Goal: Information Seeking & Learning: Check status

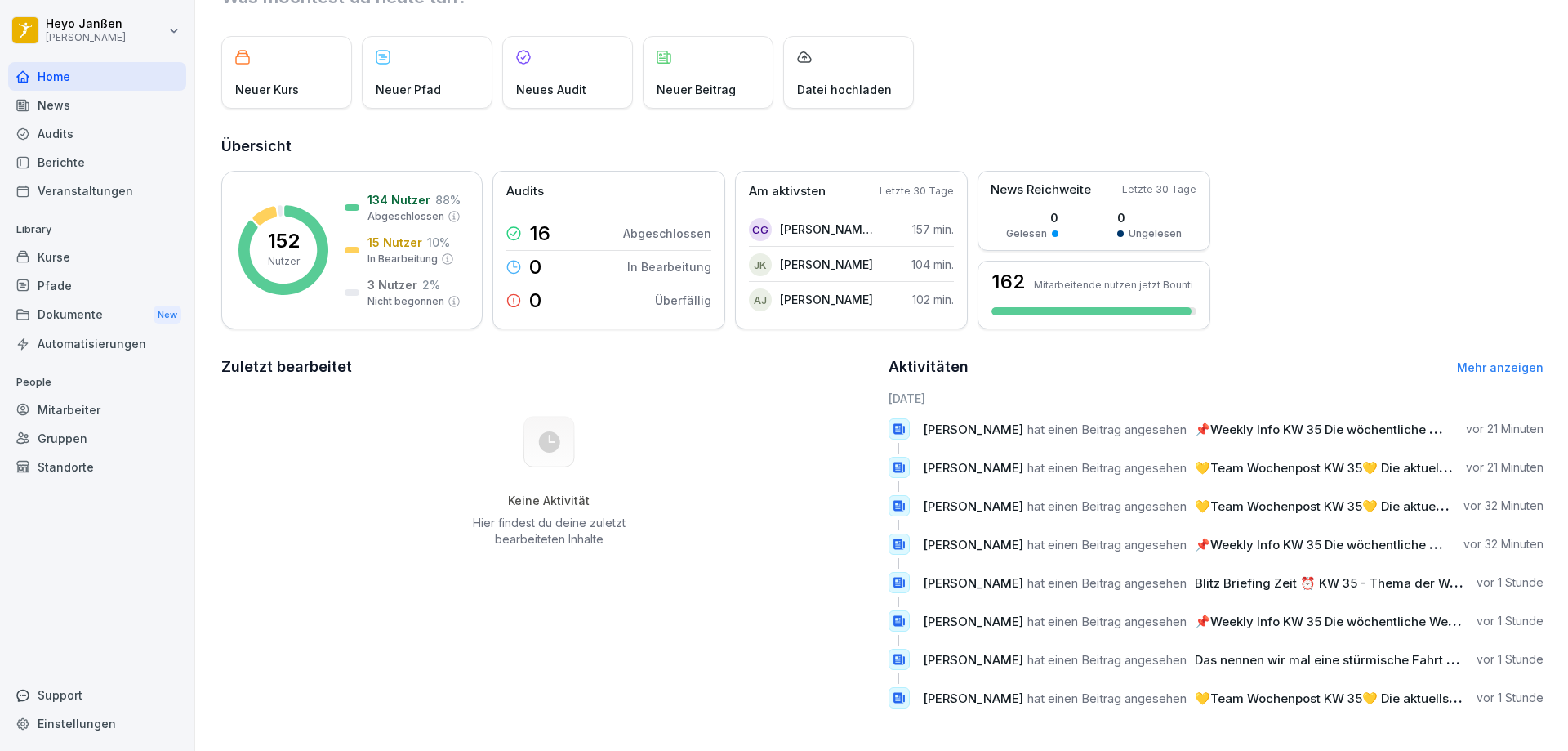
scroll to position [84, 0]
click at [1514, 360] on link "Mehr anzeigen" at bounding box center [1499, 367] width 87 height 14
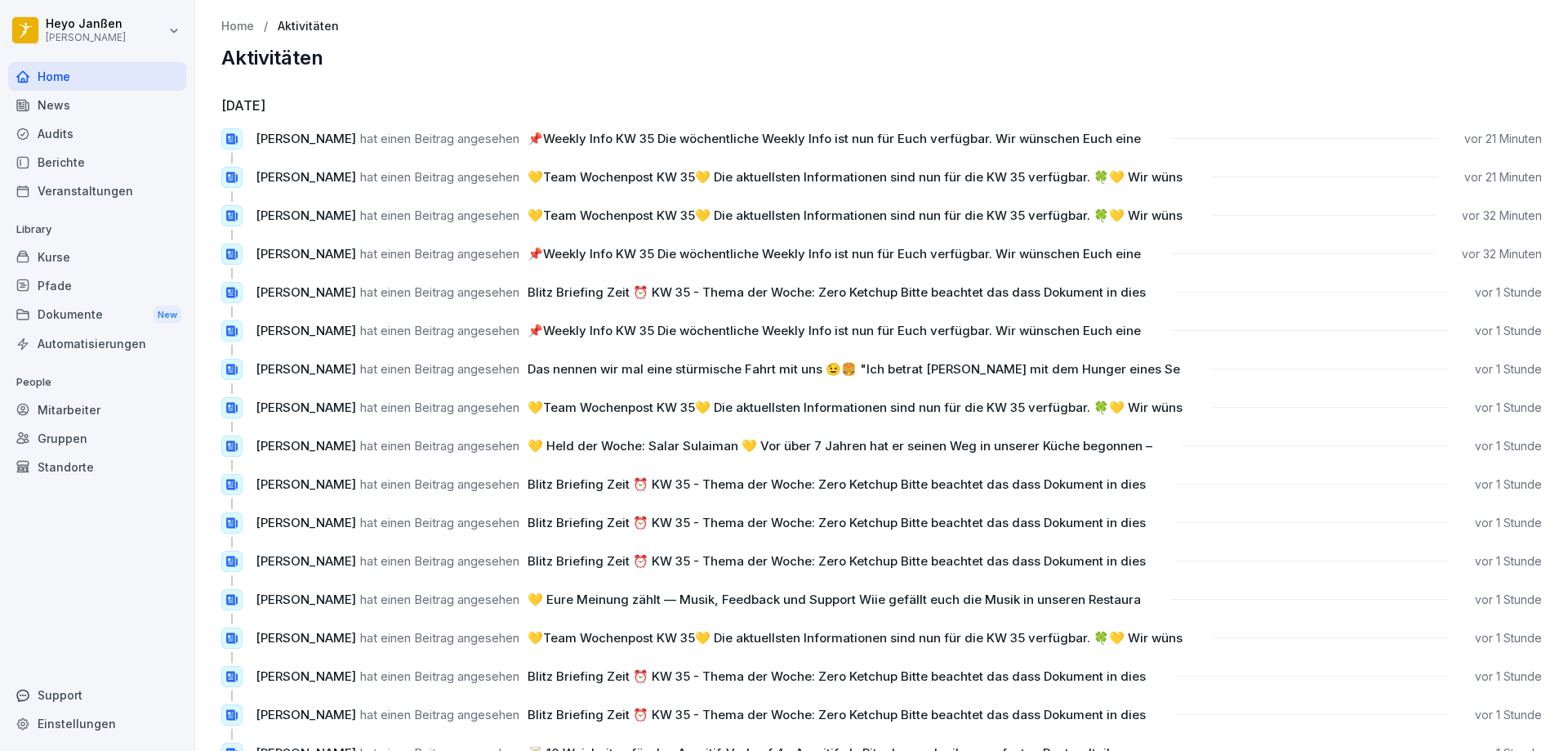
click at [98, 111] on div "News" at bounding box center [97, 105] width 178 height 29
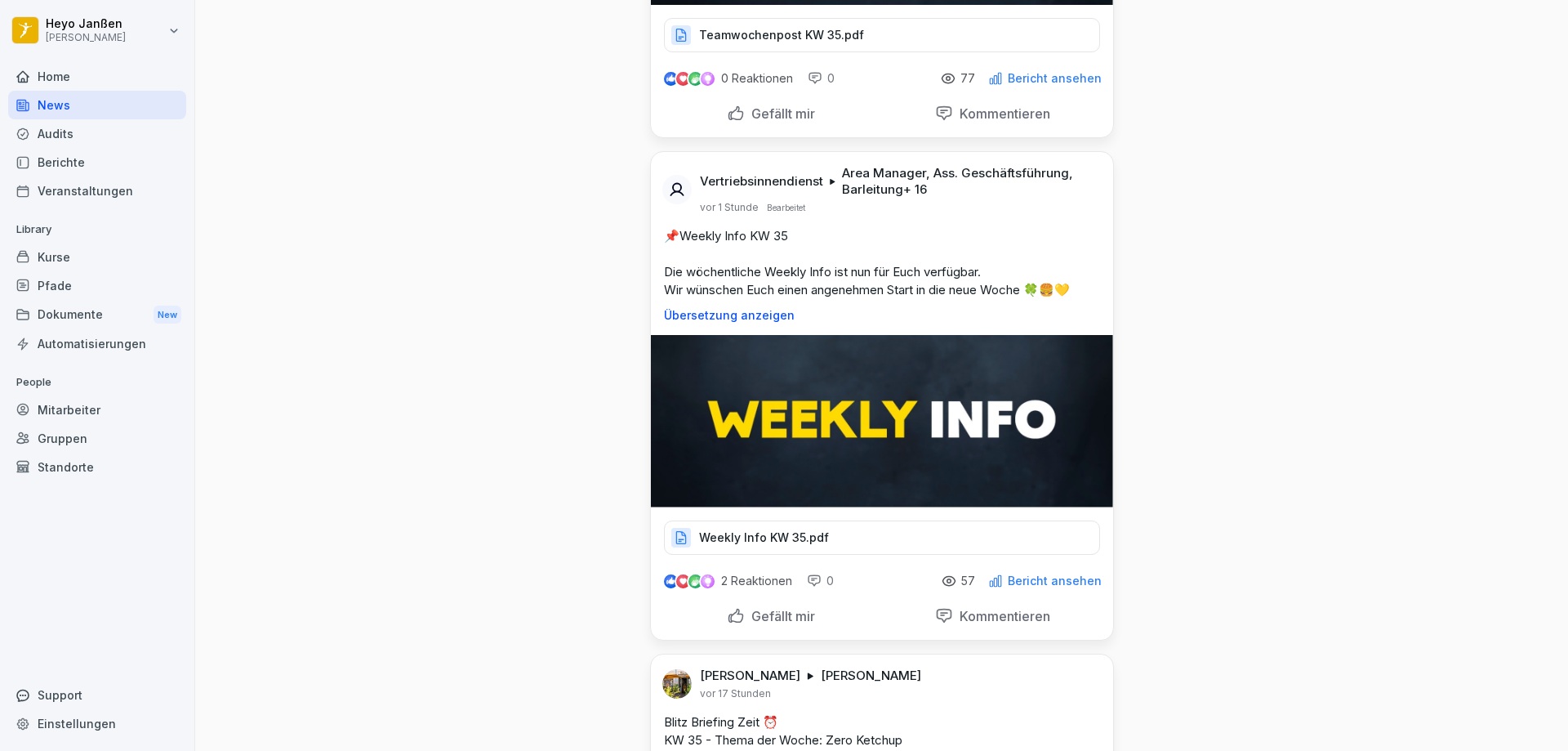
scroll to position [409, 0]
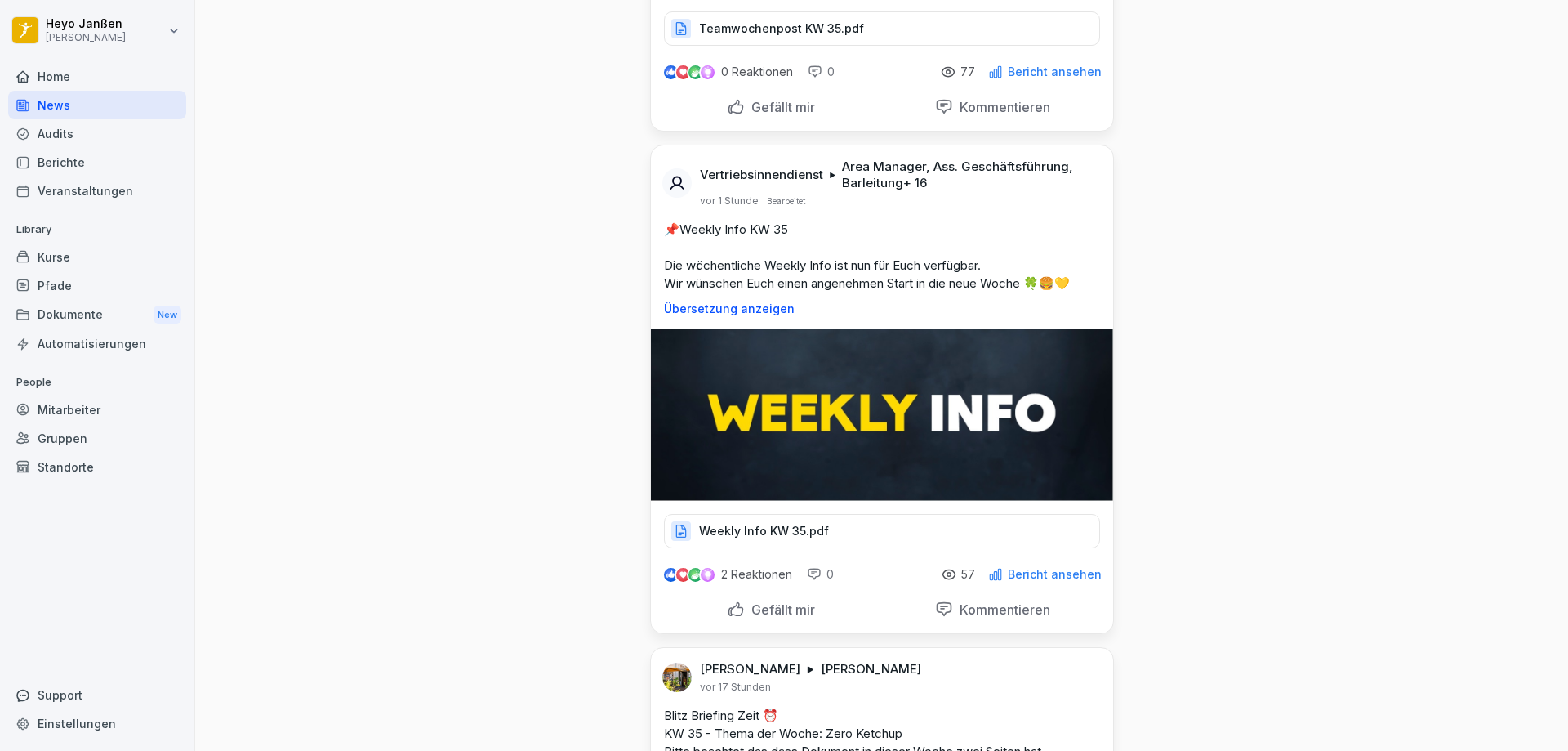
click at [770, 537] on p "Weekly Info KW 35.pdf" at bounding box center [764, 531] width 130 height 17
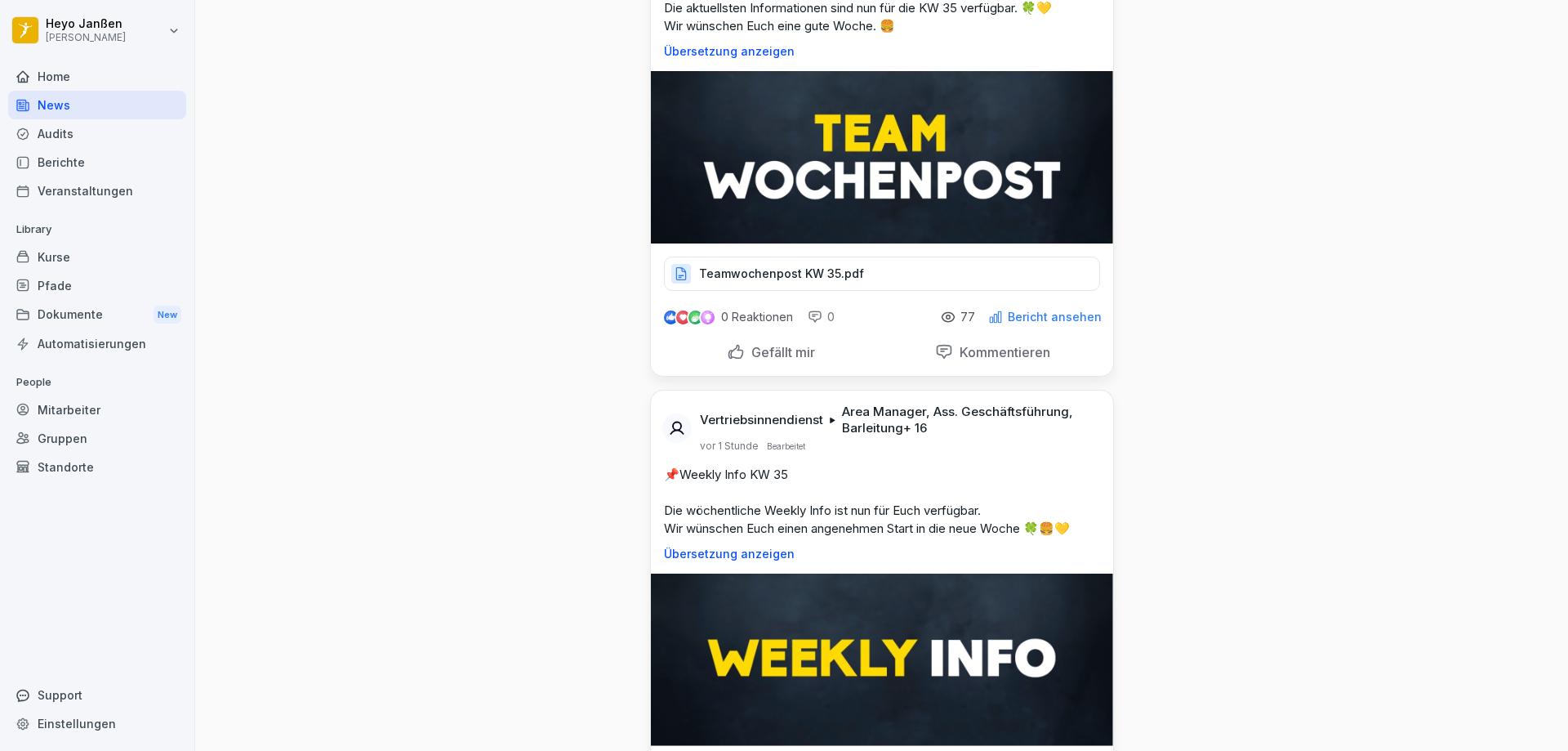
scroll to position [82, 0]
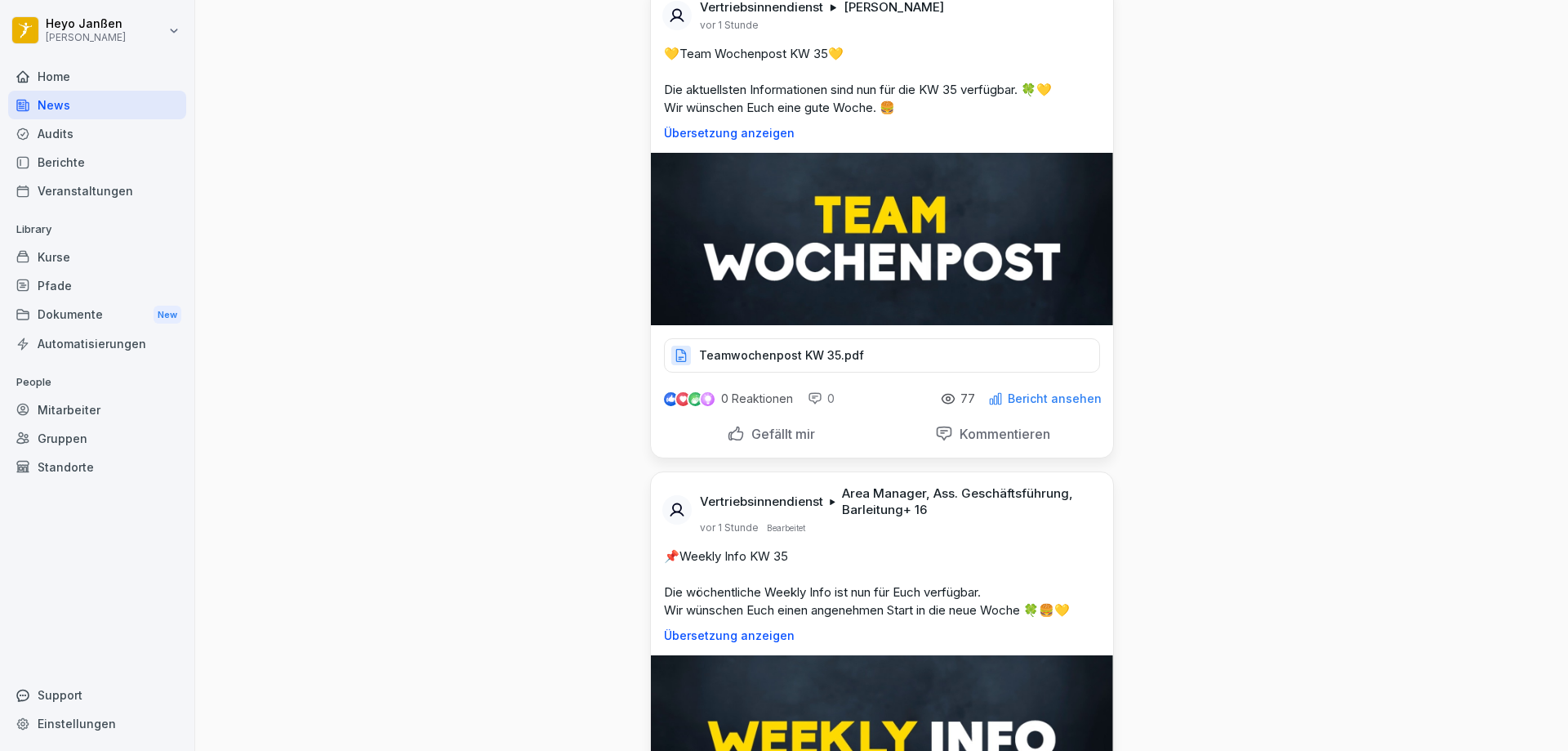
click at [1050, 402] on p "Bericht ansehen" at bounding box center [1055, 399] width 94 height 13
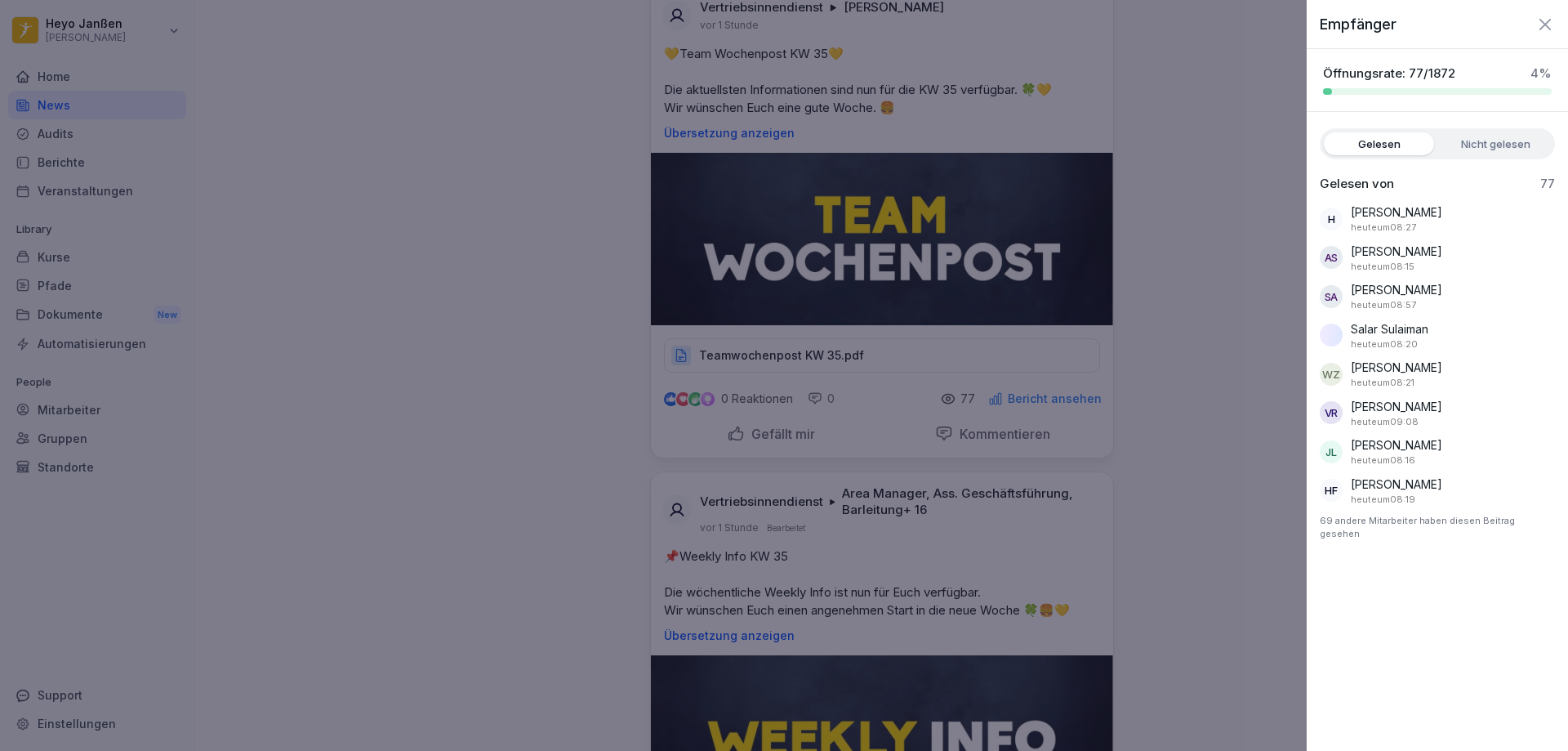
click at [1556, 16] on div "Empfänger" at bounding box center [1438, 17] width 262 height 36
click at [1536, 23] on icon "button" at bounding box center [1545, 25] width 20 height 20
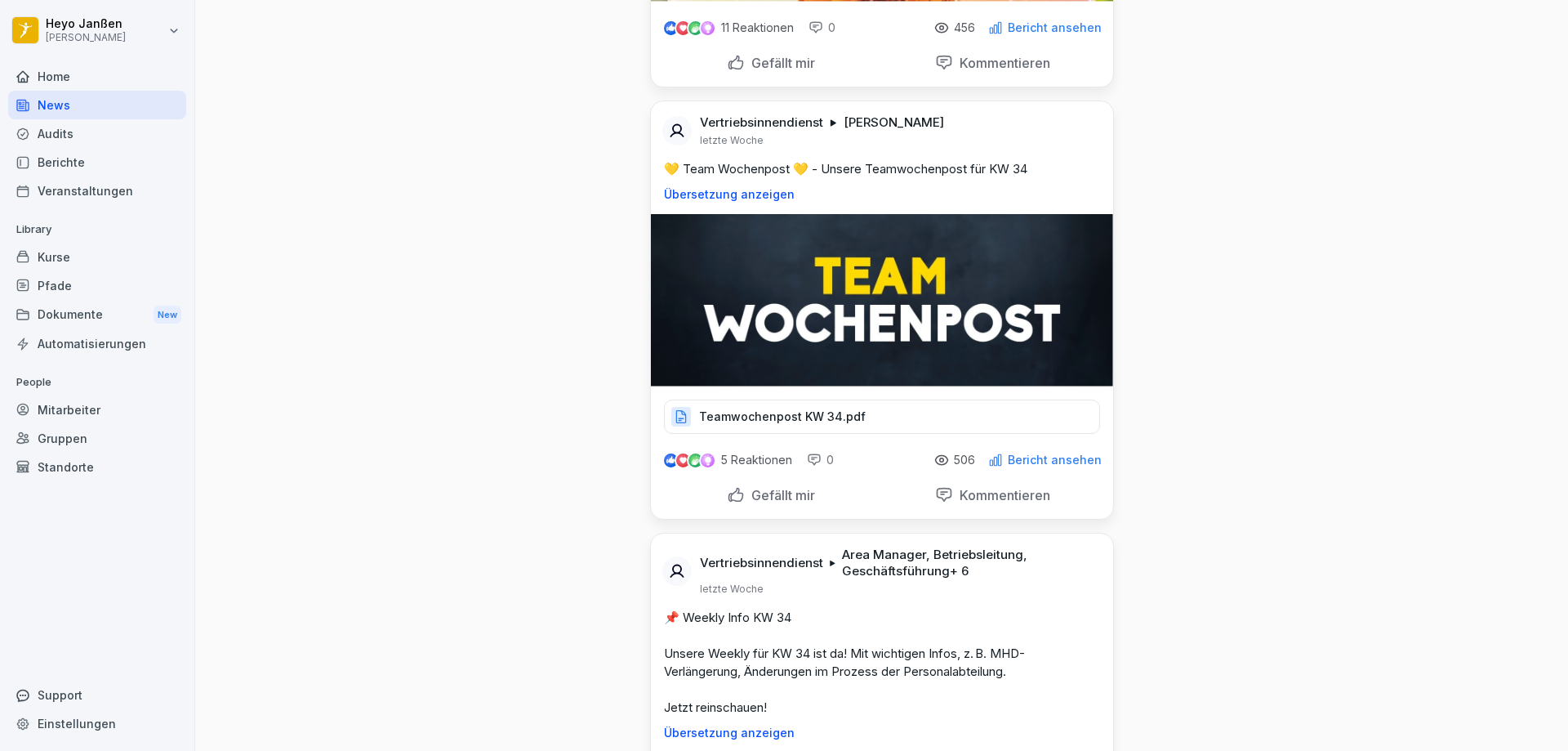
scroll to position [6374, 0]
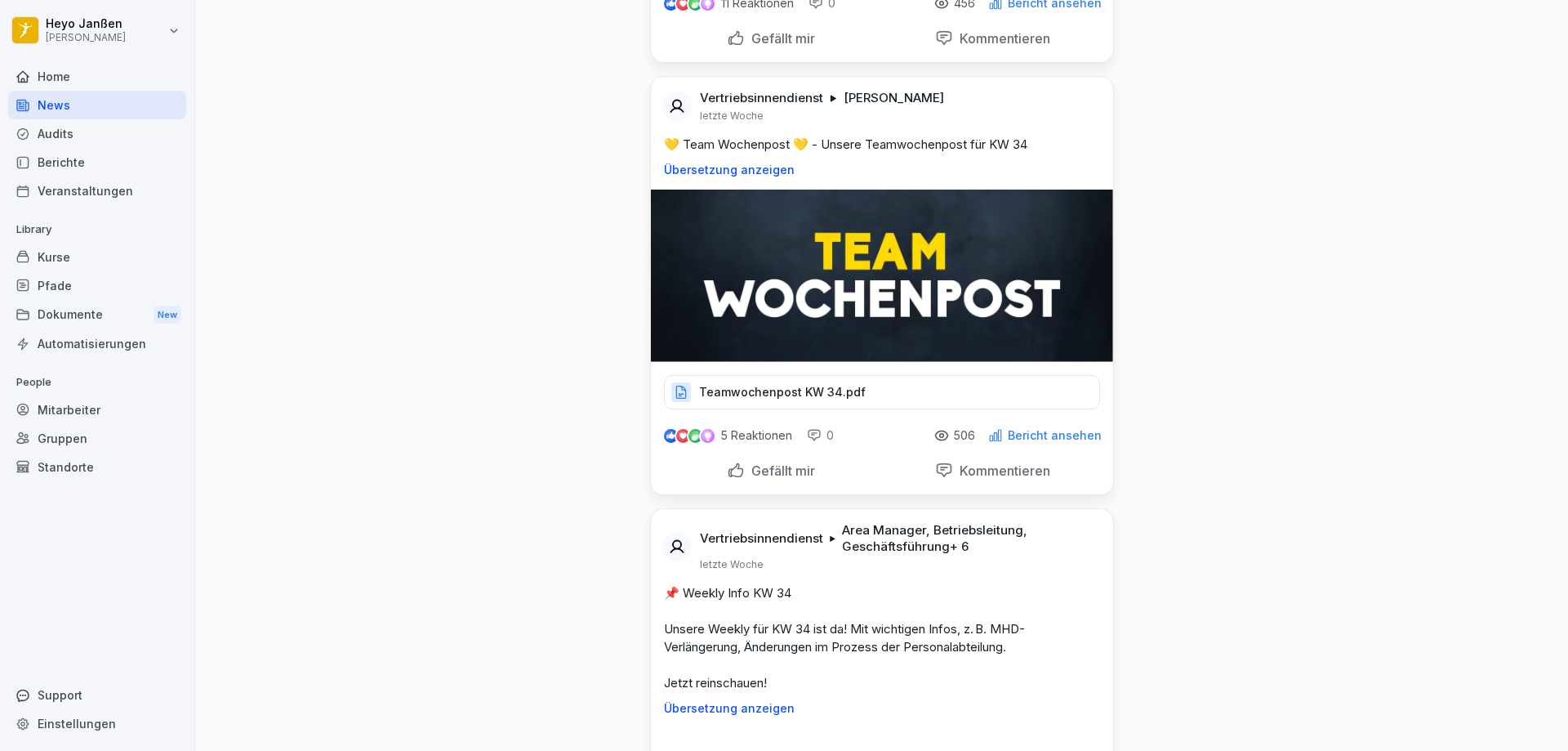
click at [1068, 442] on p "Bericht ansehen" at bounding box center [1055, 435] width 94 height 13
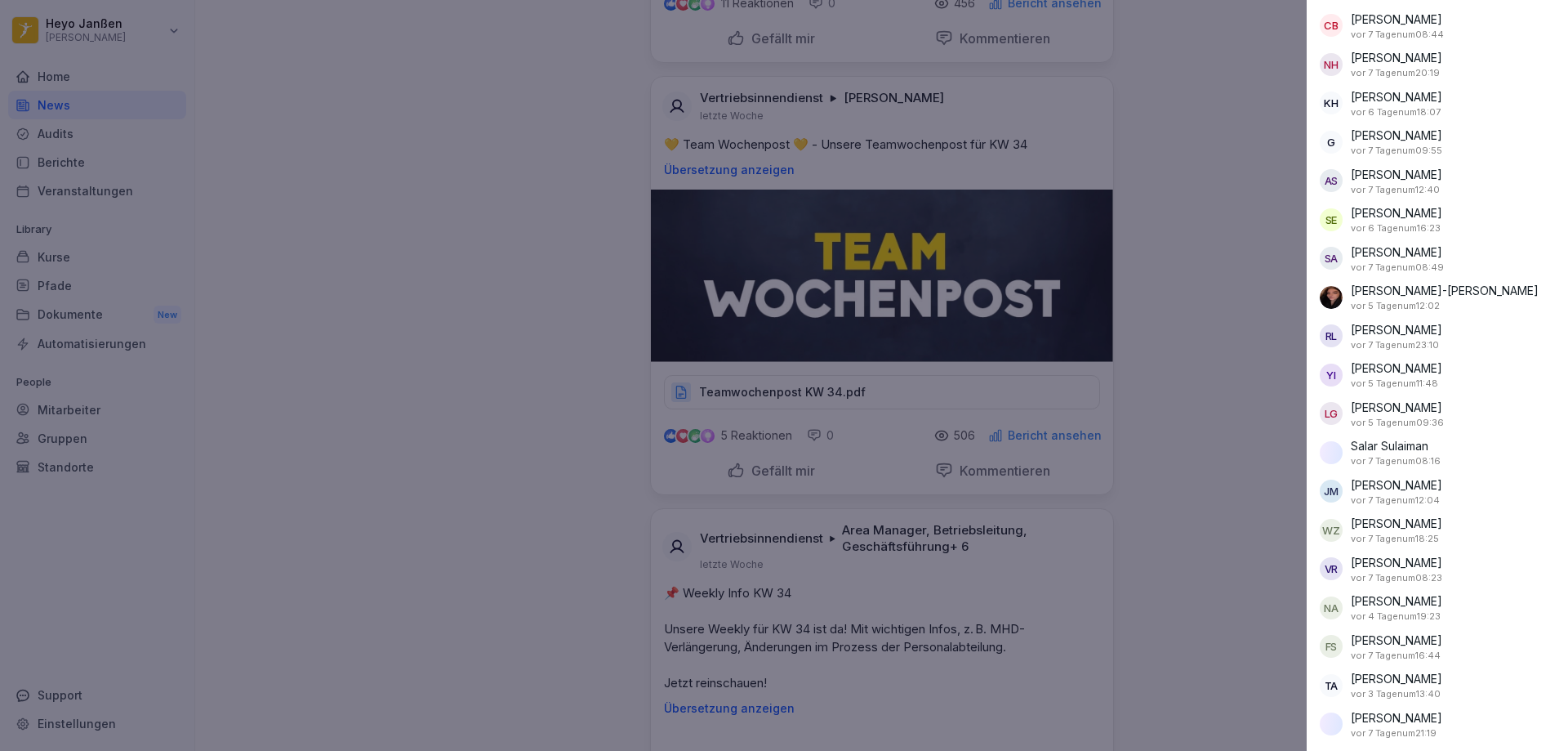
scroll to position [0, 0]
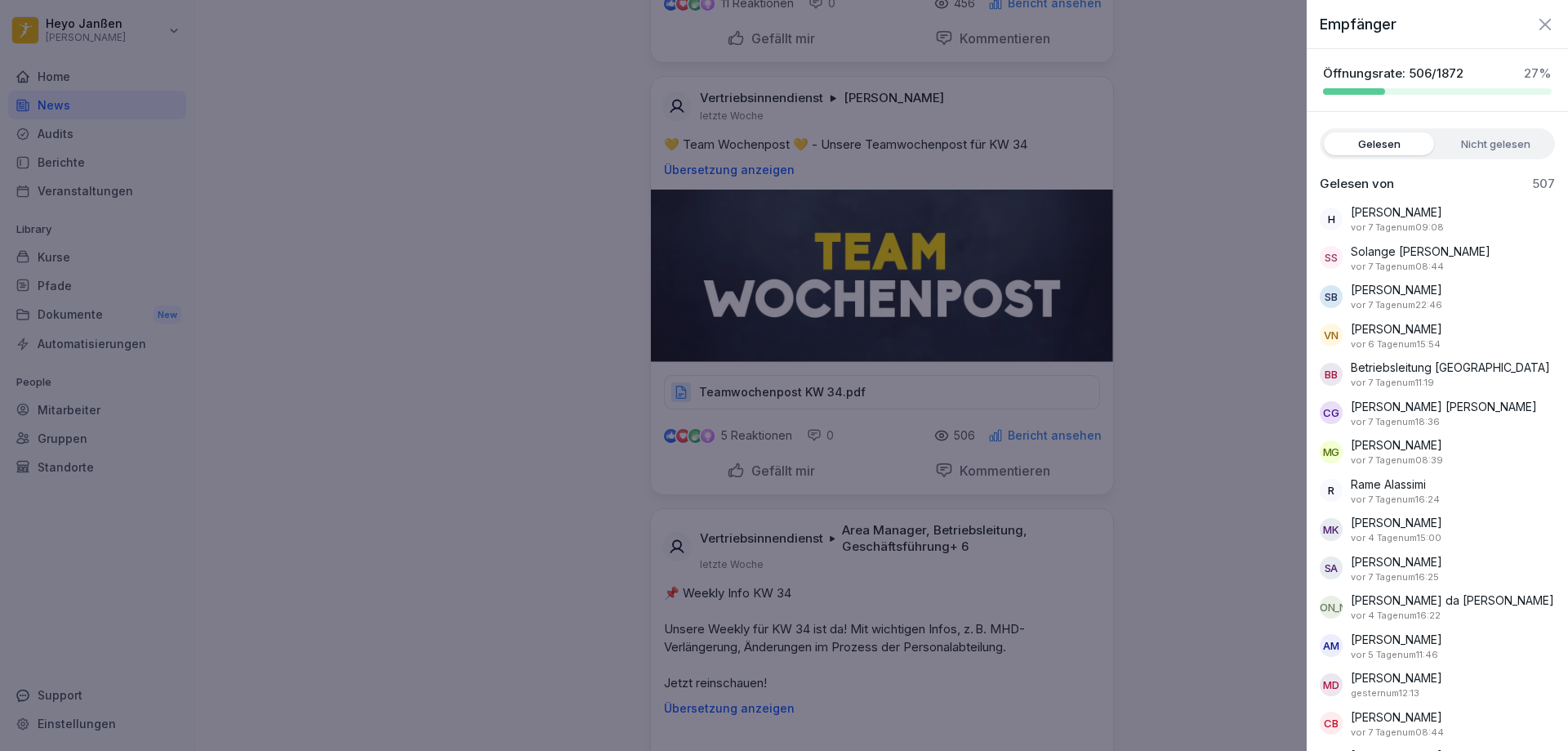
click at [1535, 28] on icon "button" at bounding box center [1545, 25] width 20 height 20
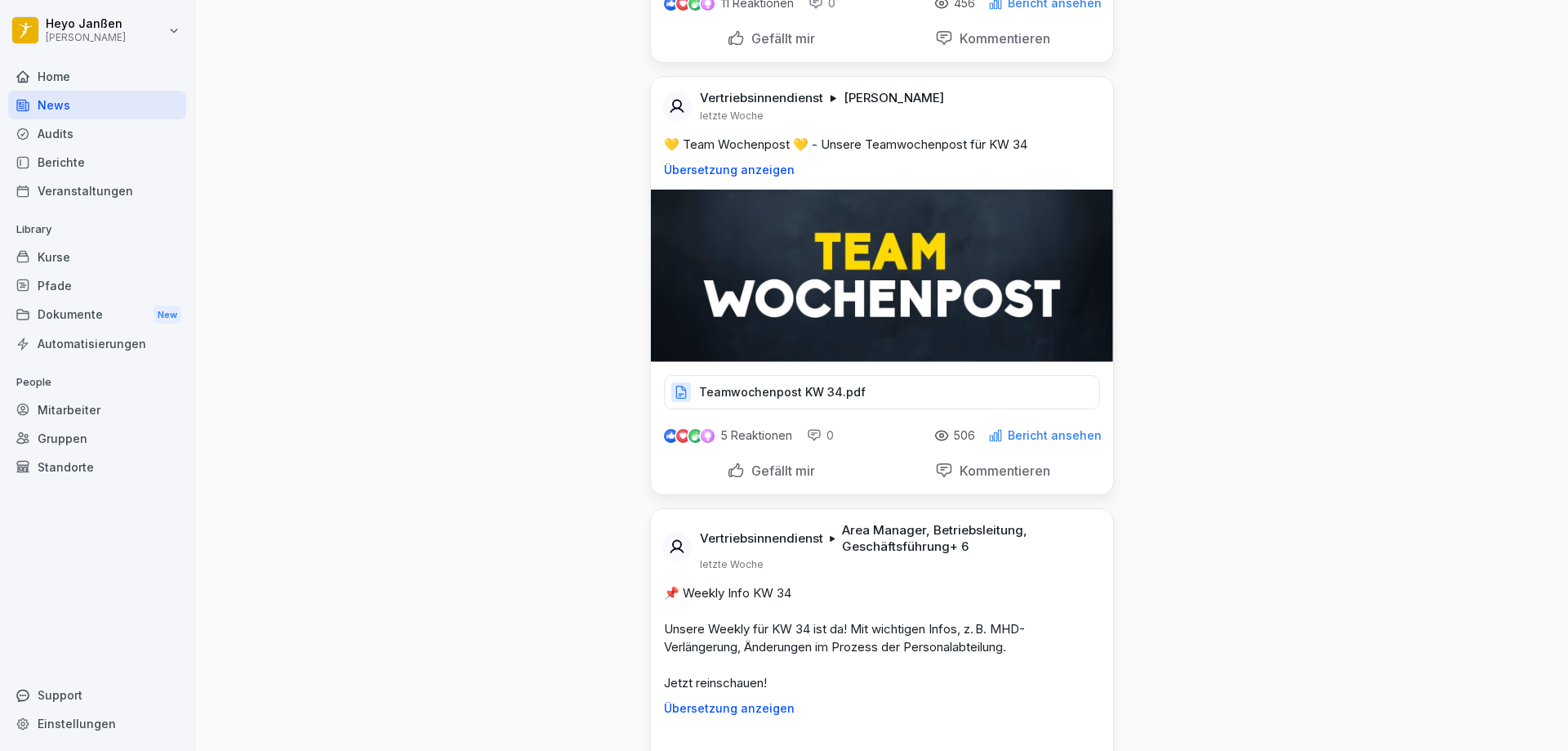
click at [1030, 443] on div "Bericht ansehen" at bounding box center [1045, 435] width 113 height 15
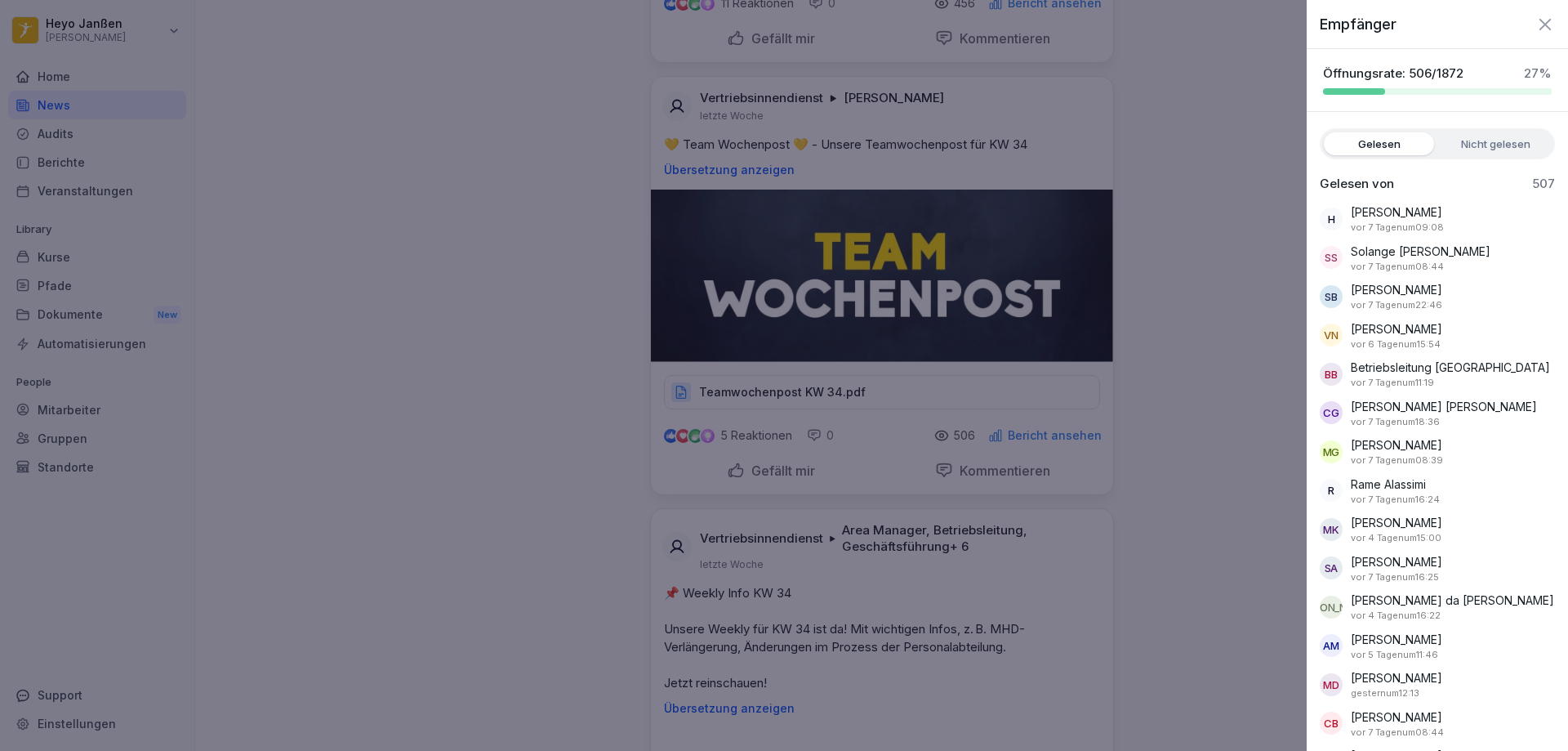
click at [1539, 29] on icon "button" at bounding box center [1545, 24] width 12 height 12
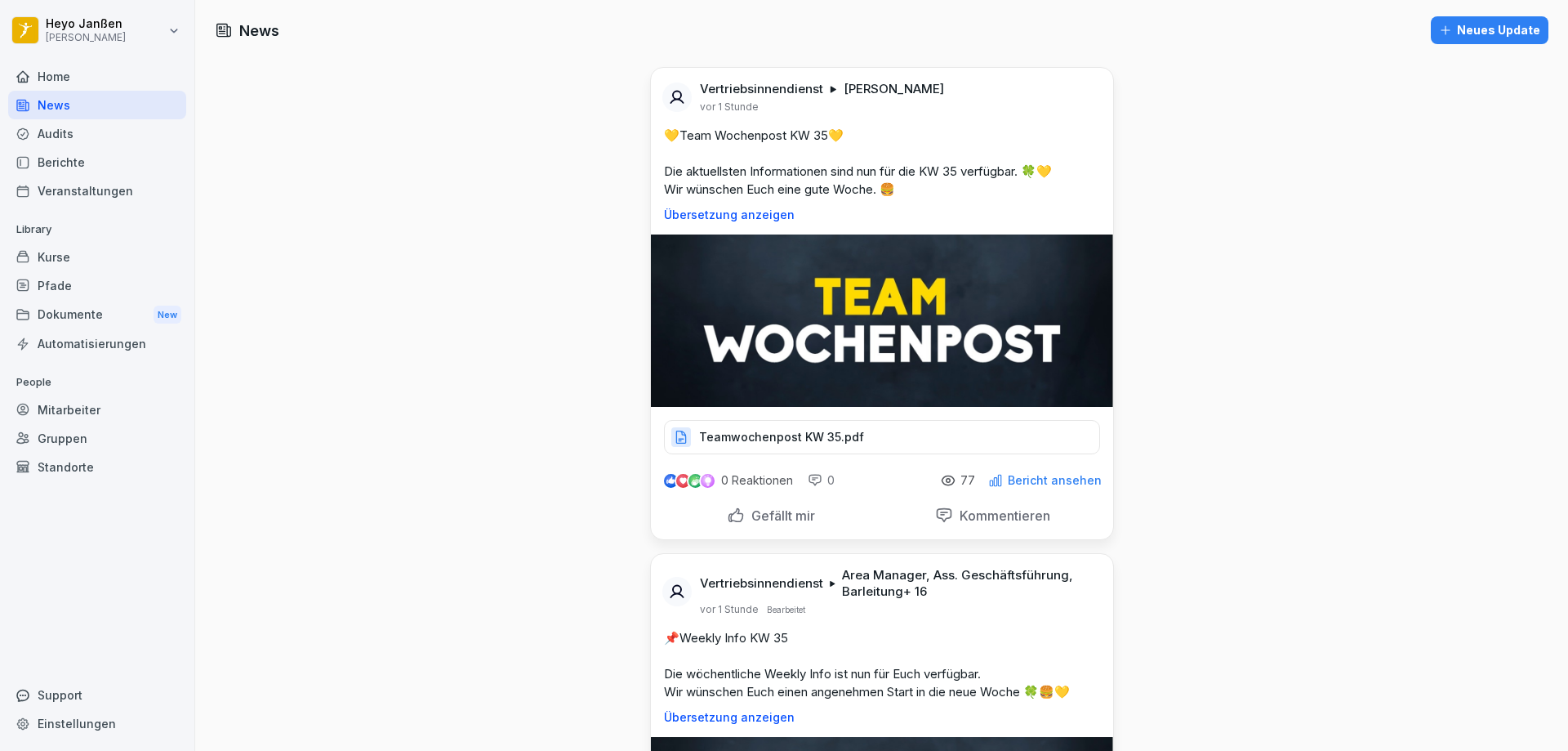
click at [1079, 485] on p "Bericht ansehen" at bounding box center [1055, 481] width 94 height 13
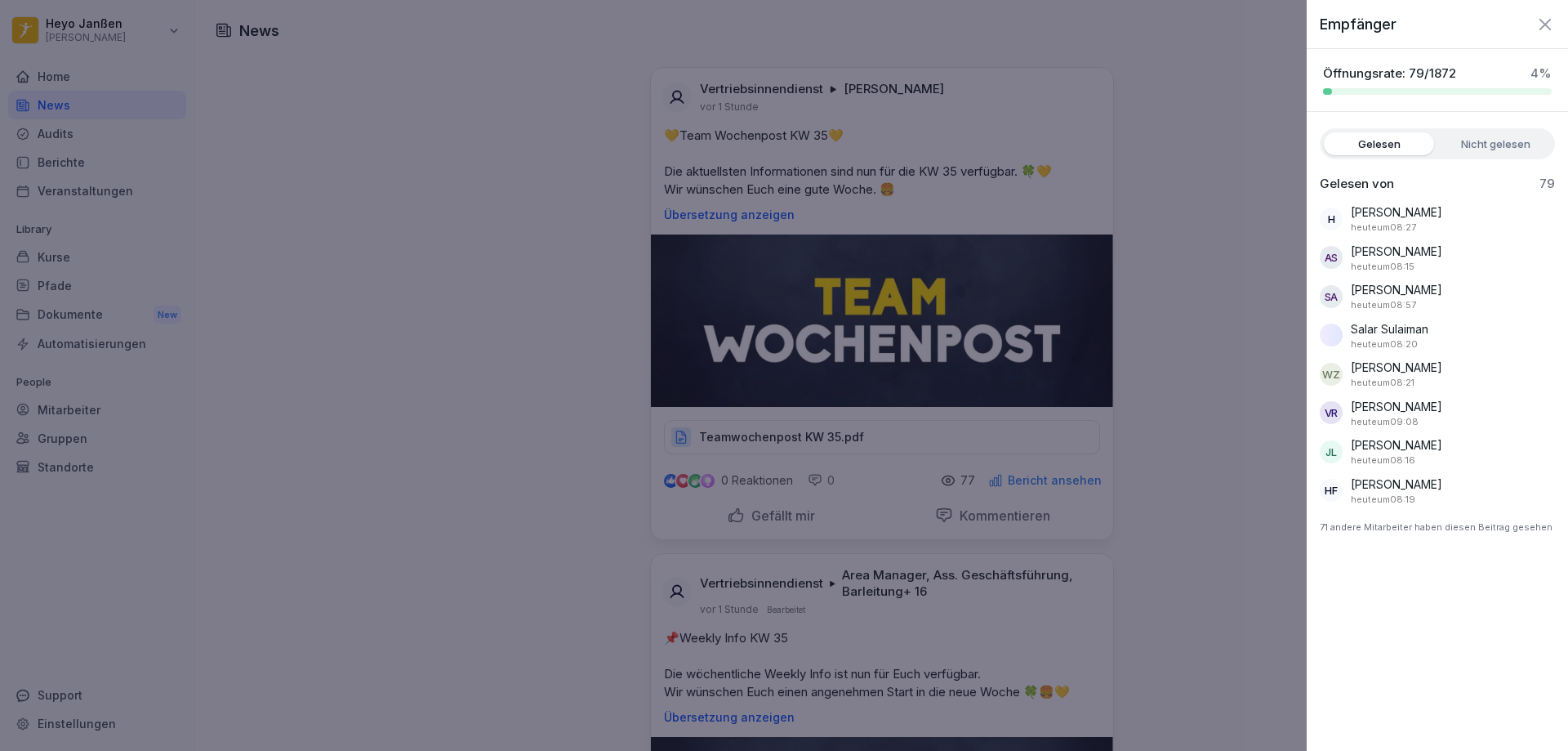
click at [1549, 20] on icon "button" at bounding box center [1545, 24] width 12 height 12
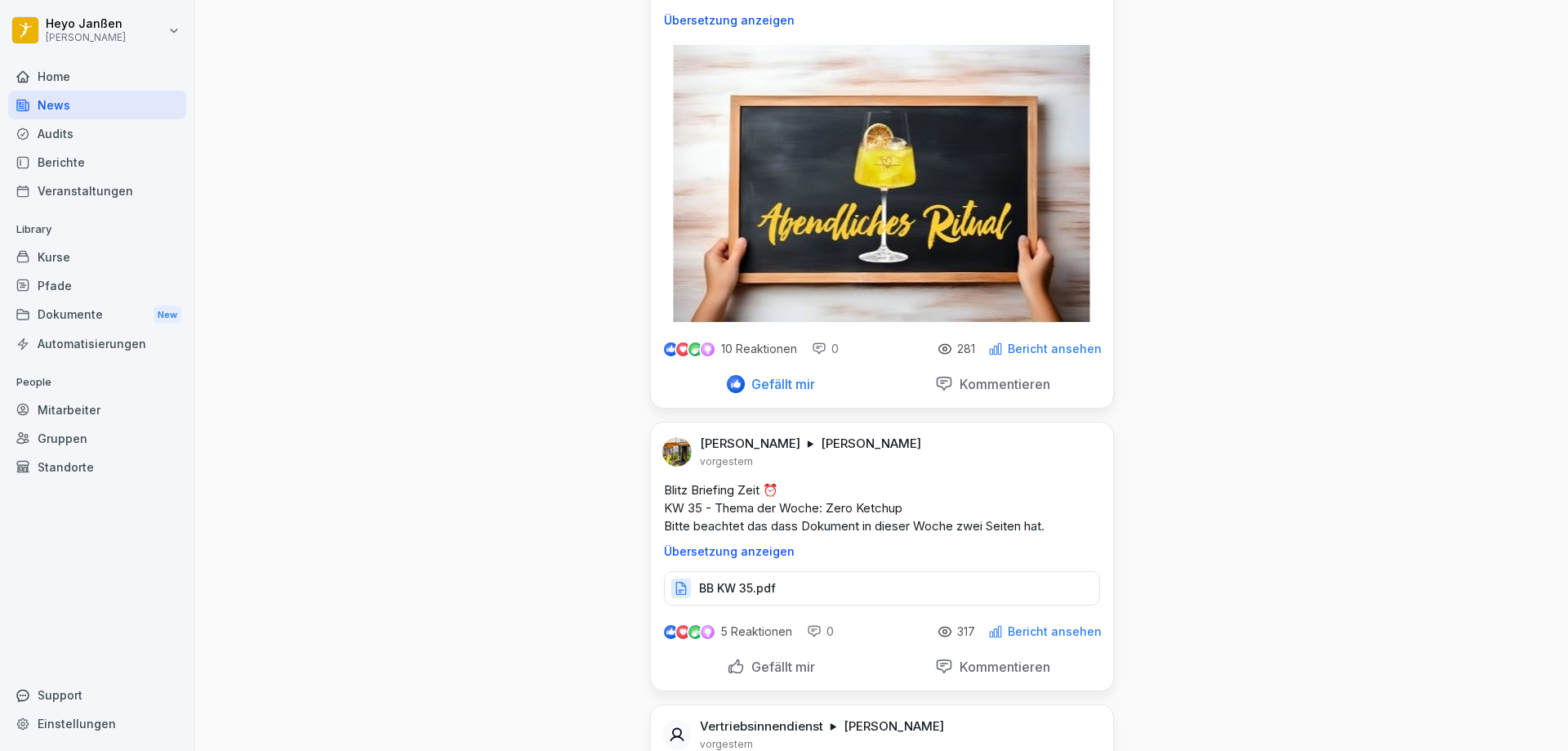
scroll to position [2043, 0]
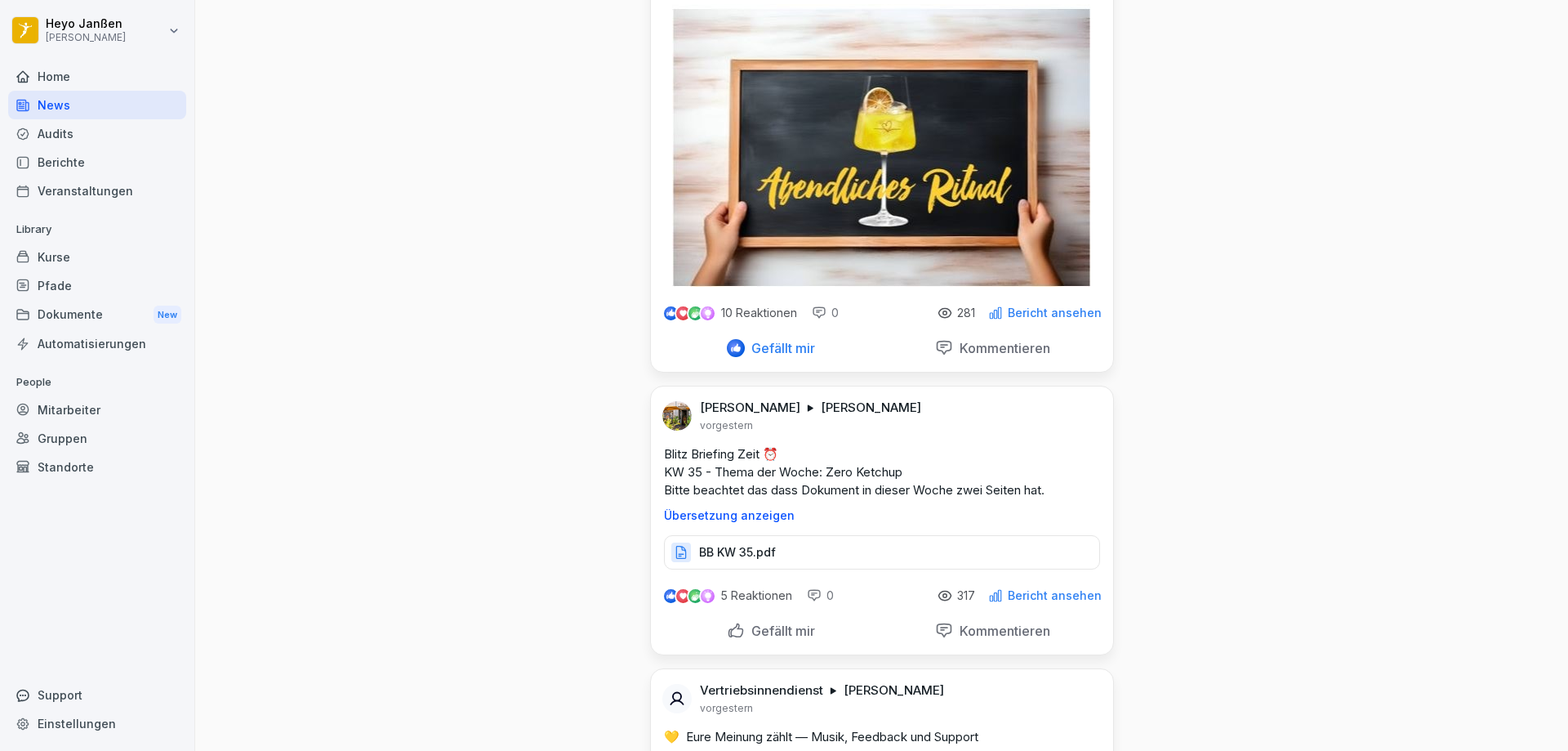
click at [1057, 320] on p "Bericht ansehen" at bounding box center [1055, 313] width 94 height 13
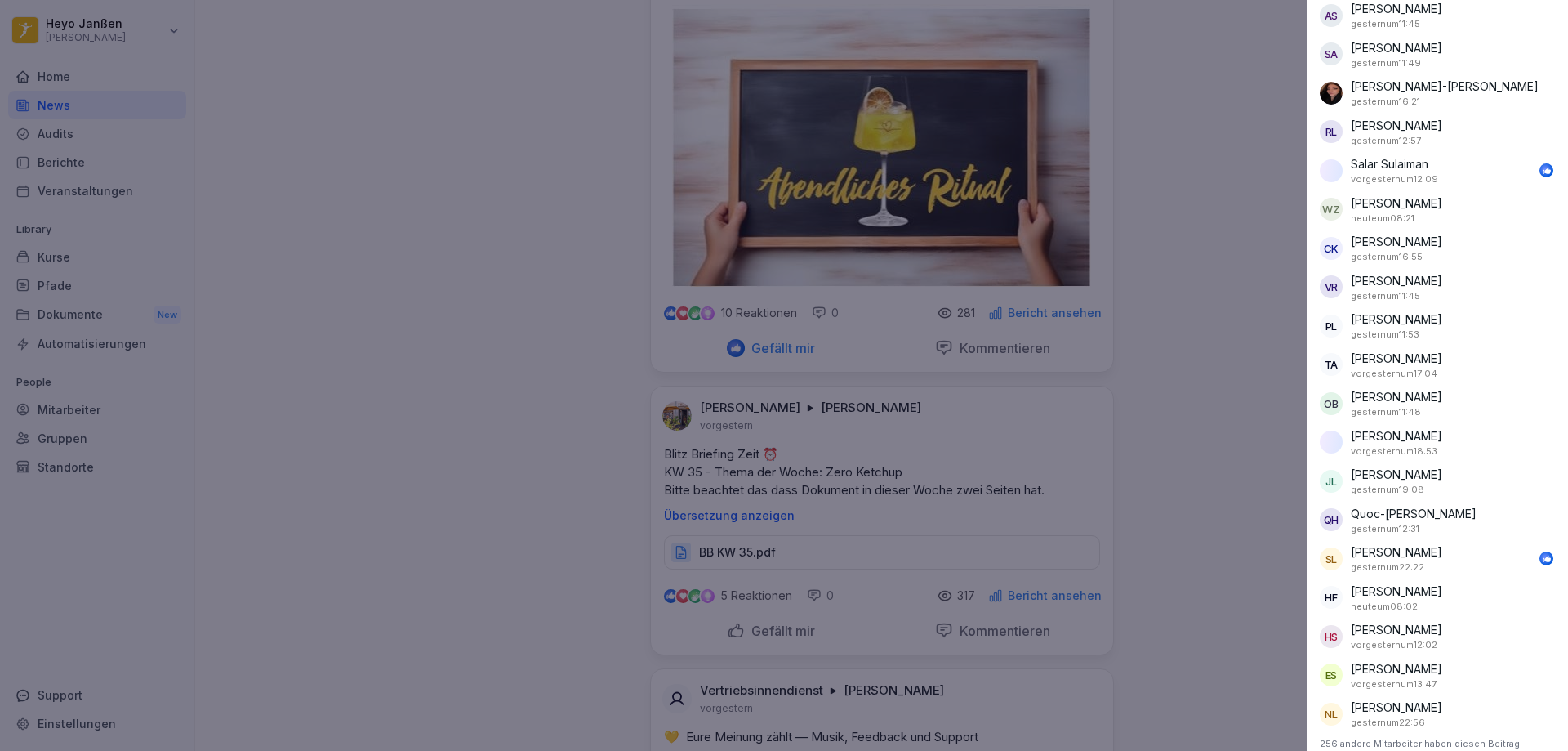
scroll to position [459, 0]
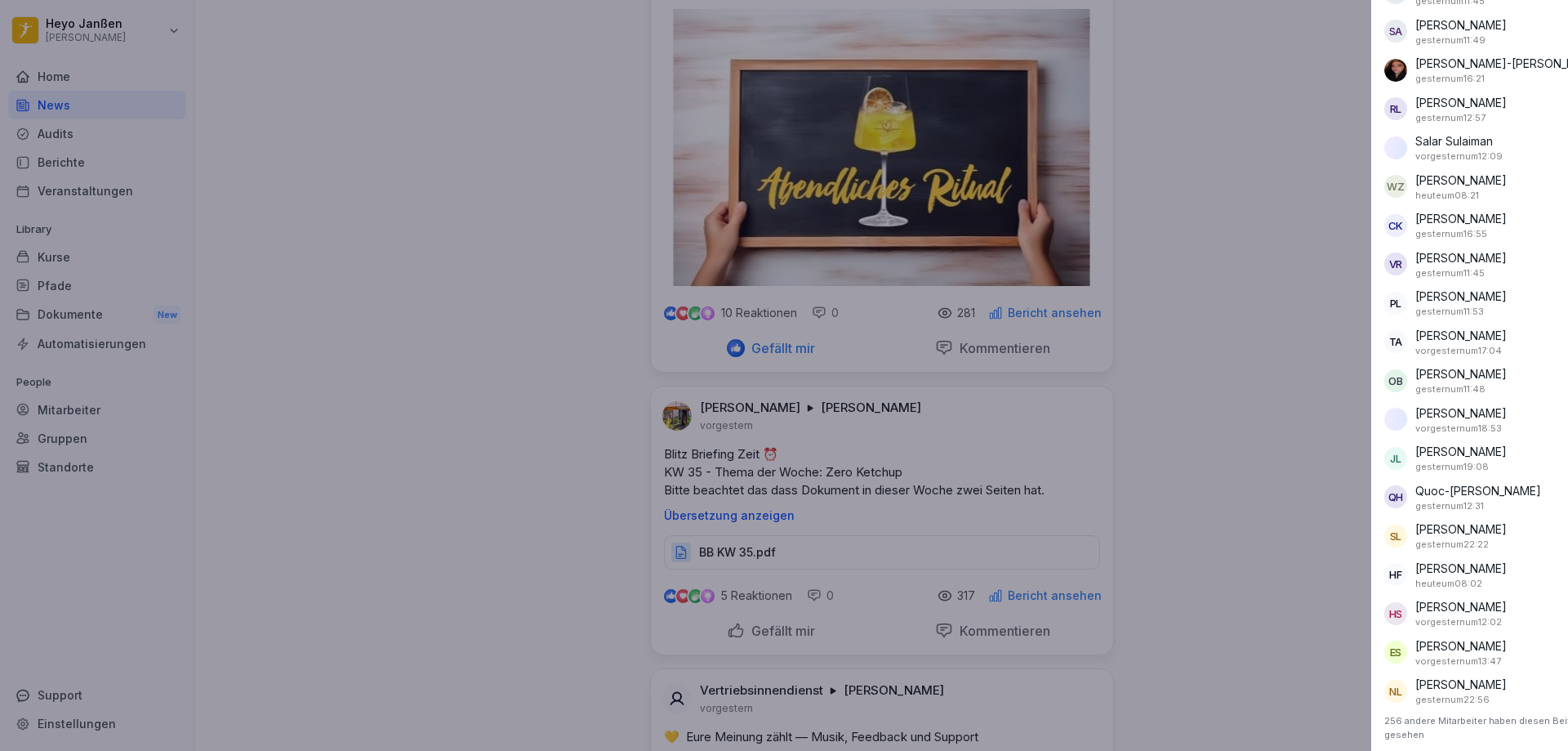
click at [1207, 389] on div at bounding box center [784, 375] width 1568 height 751
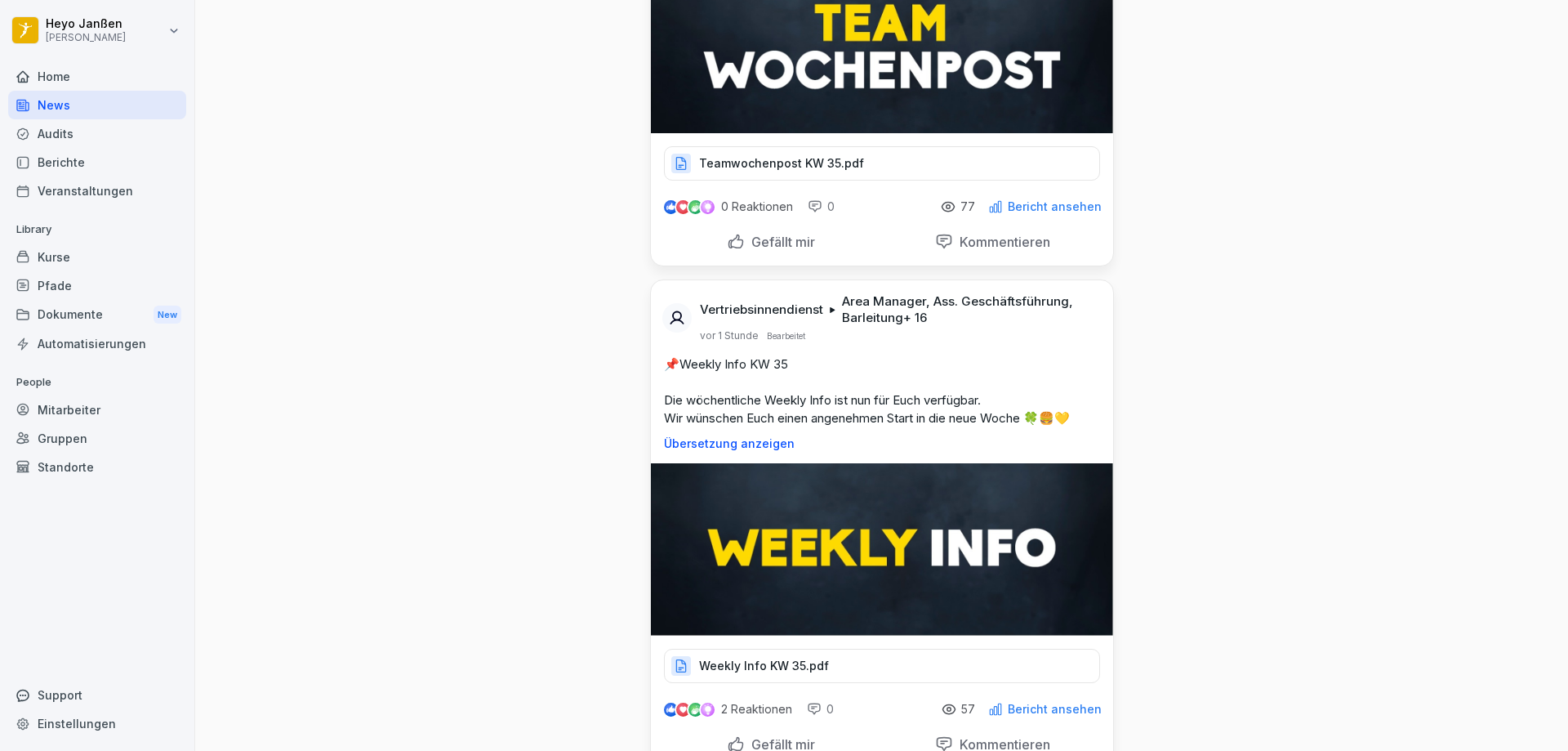
scroll to position [327, 0]
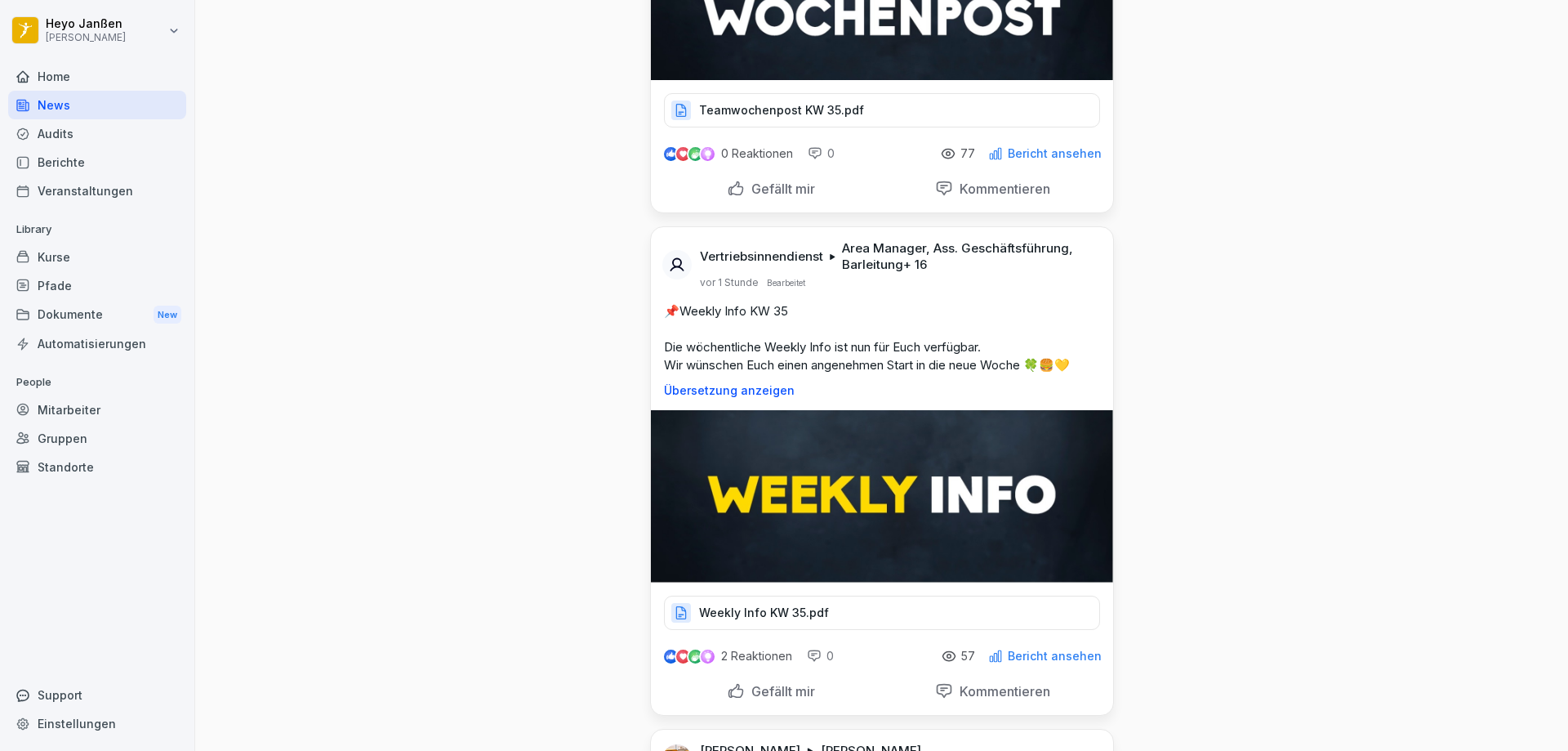
click at [1052, 658] on p "Bericht ansehen" at bounding box center [1055, 656] width 94 height 13
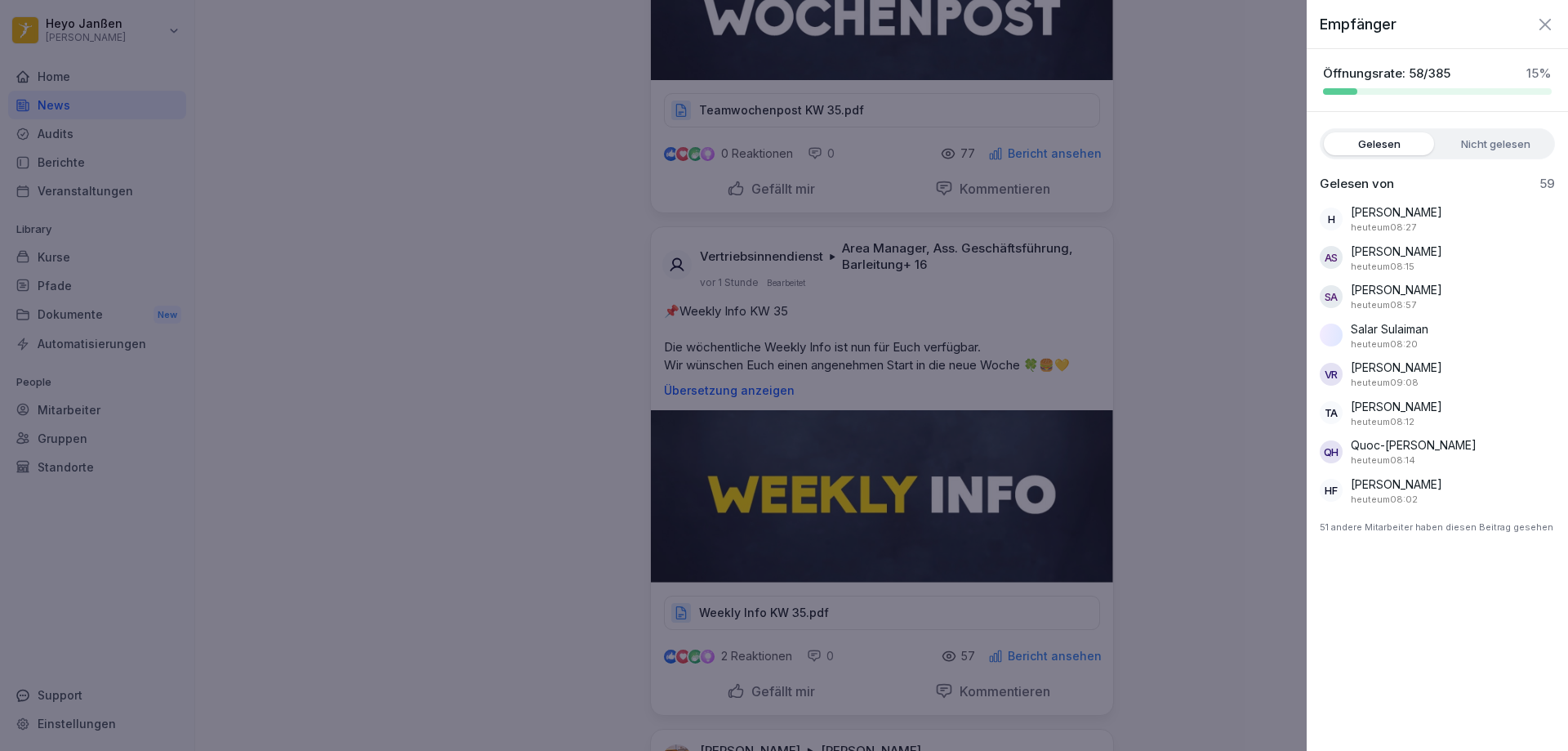
click at [1547, 27] on icon "button" at bounding box center [1545, 24] width 12 height 12
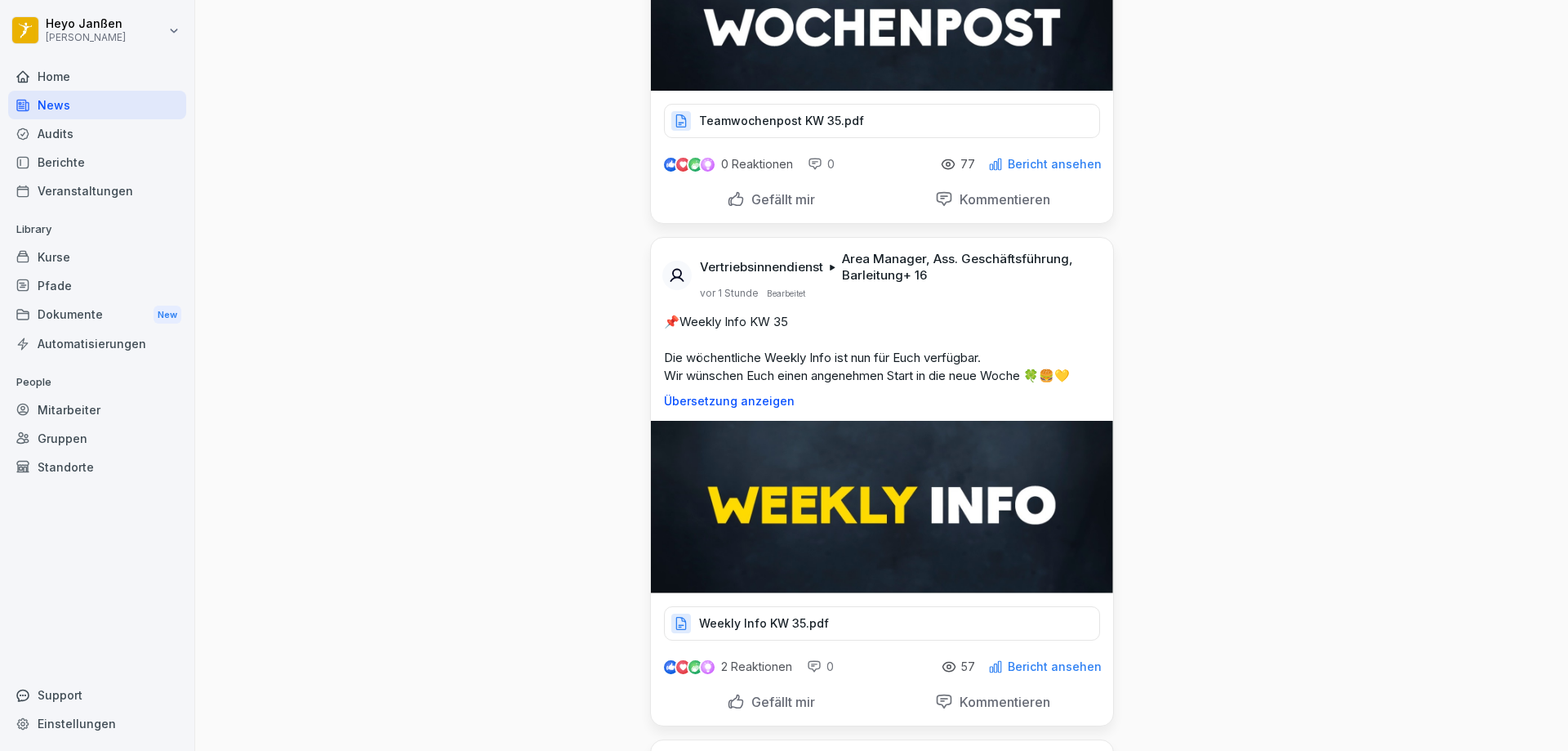
scroll to position [490, 0]
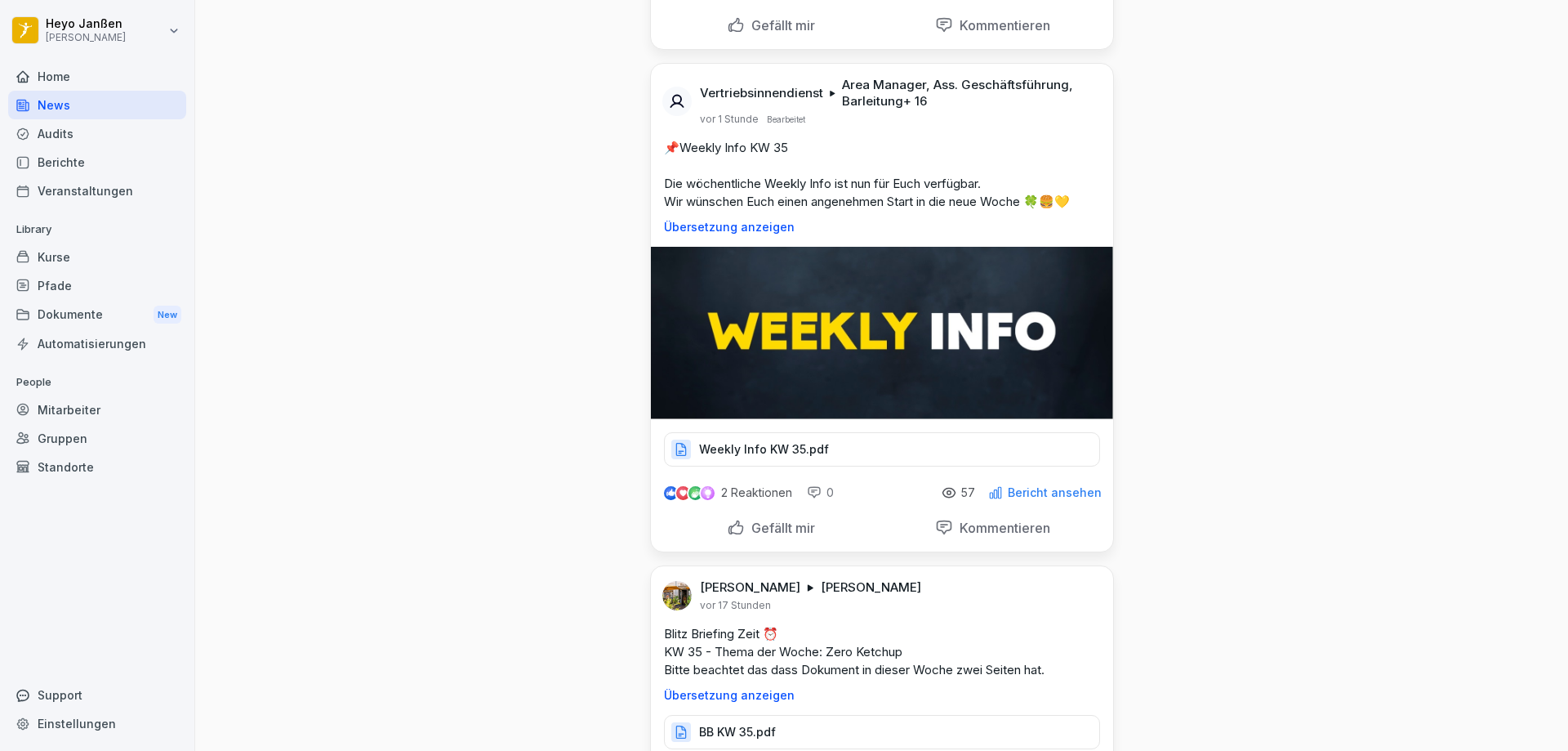
click at [798, 444] on p "Weekly Info KW 35.pdf" at bounding box center [764, 449] width 130 height 17
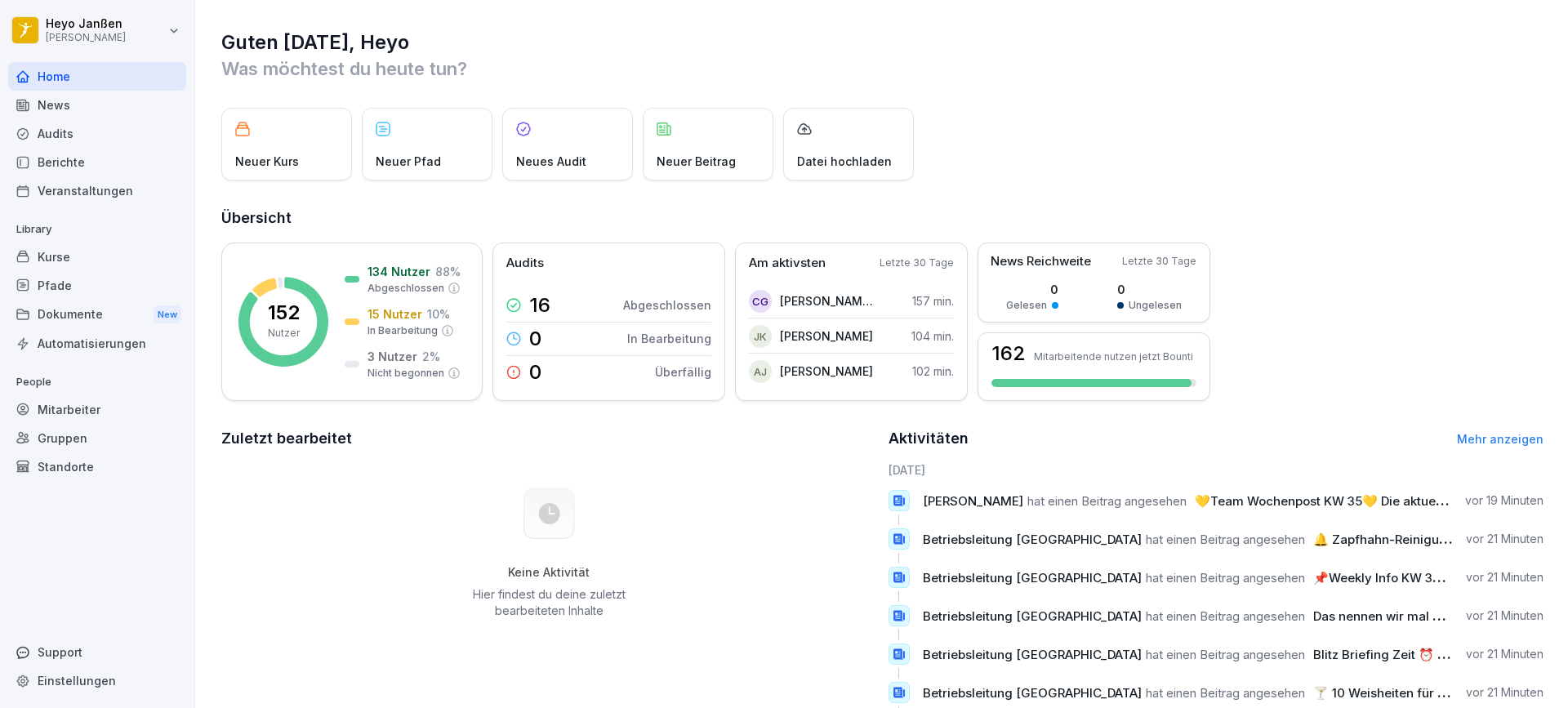
click at [129, 167] on div "Berichte" at bounding box center [97, 162] width 178 height 29
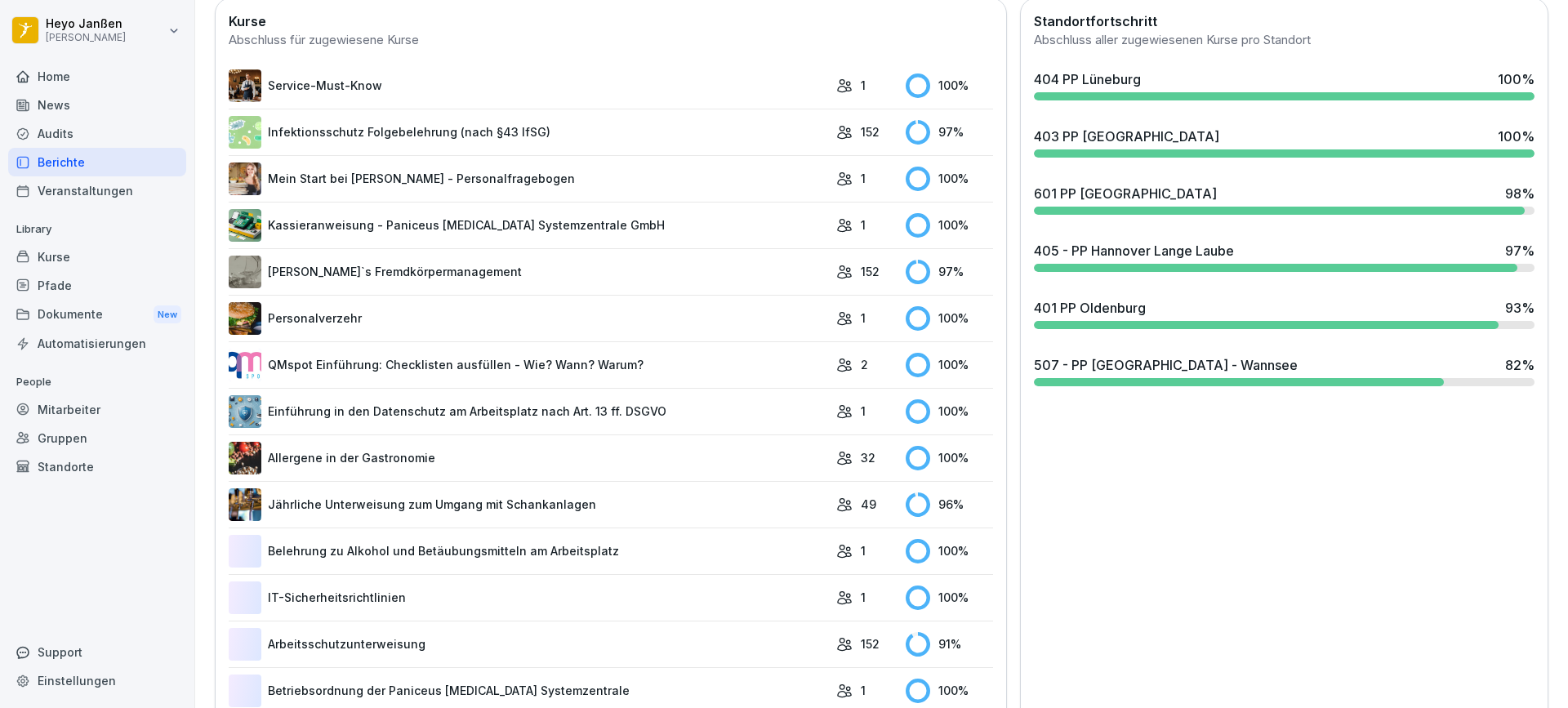
scroll to position [489, 0]
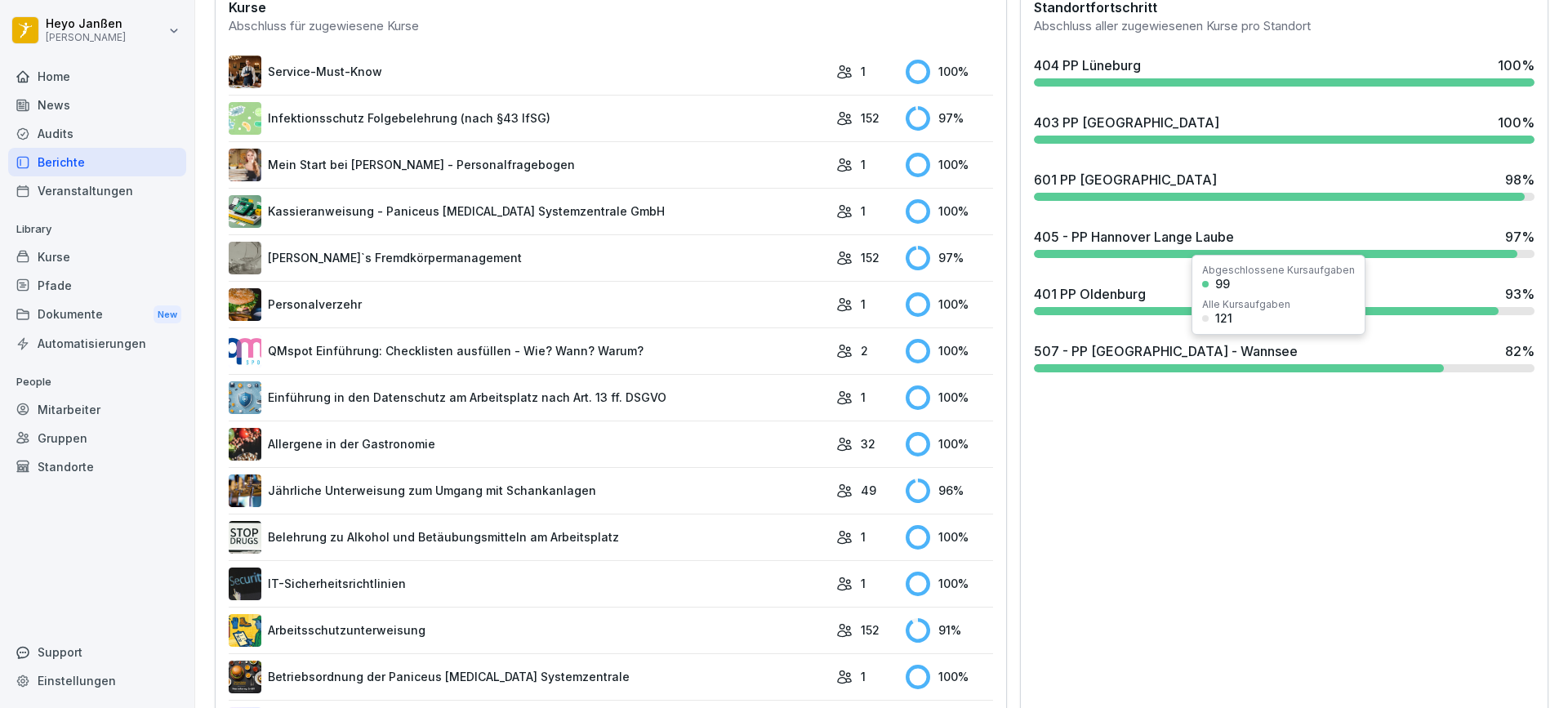
click at [1209, 350] on div "507 - PP Berlin - Wannsee 82 %" at bounding box center [1284, 351] width 500 height 20
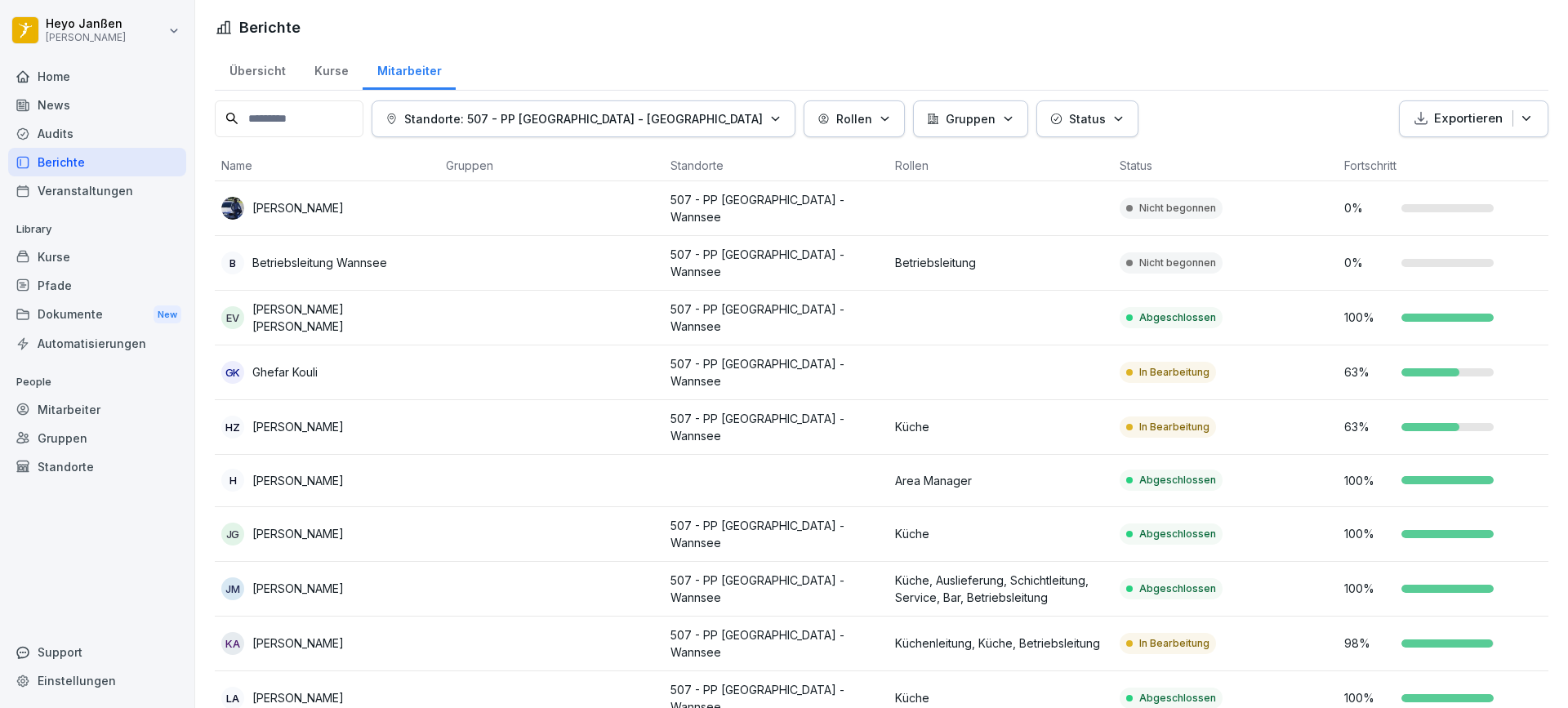
click at [249, 68] on div "Übersicht" at bounding box center [257, 68] width 85 height 41
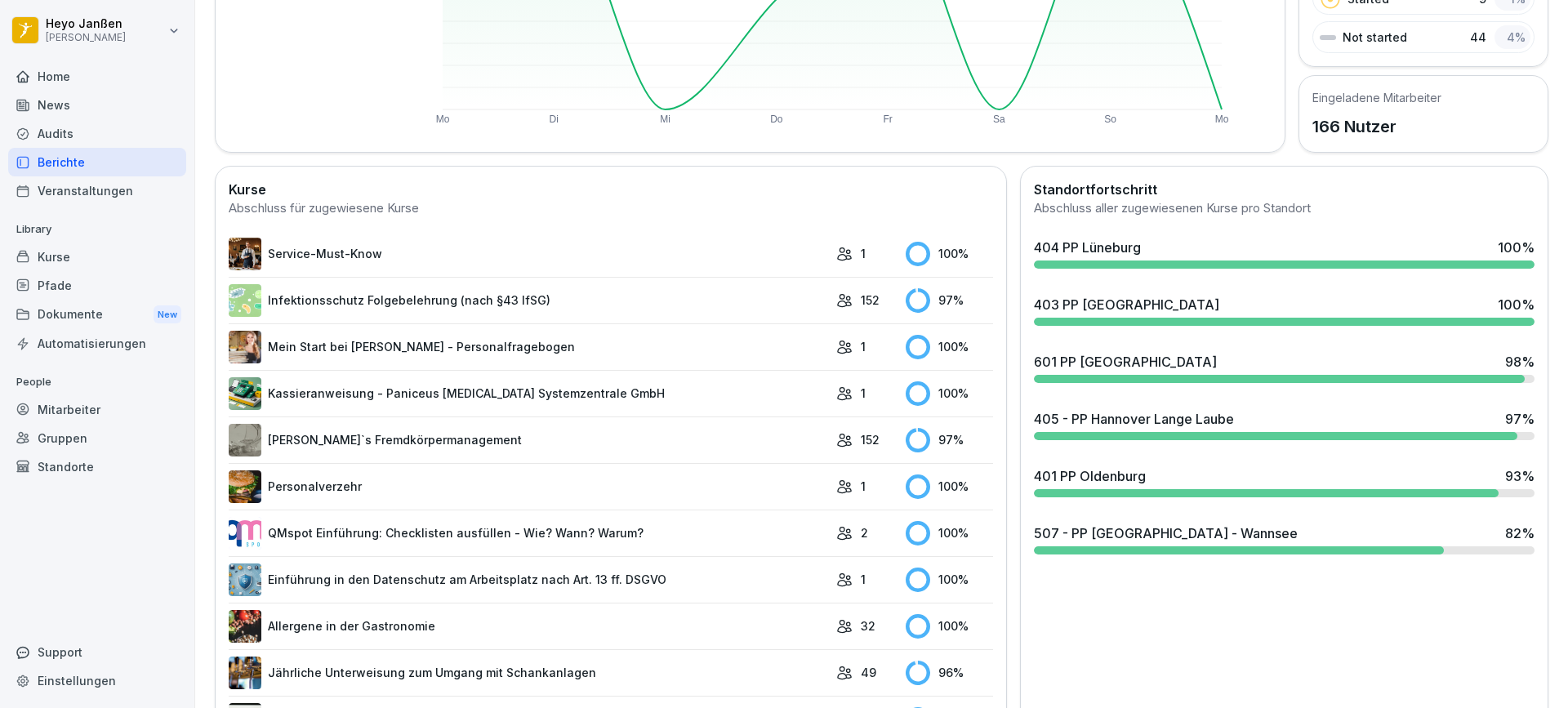
scroll to position [408, 0]
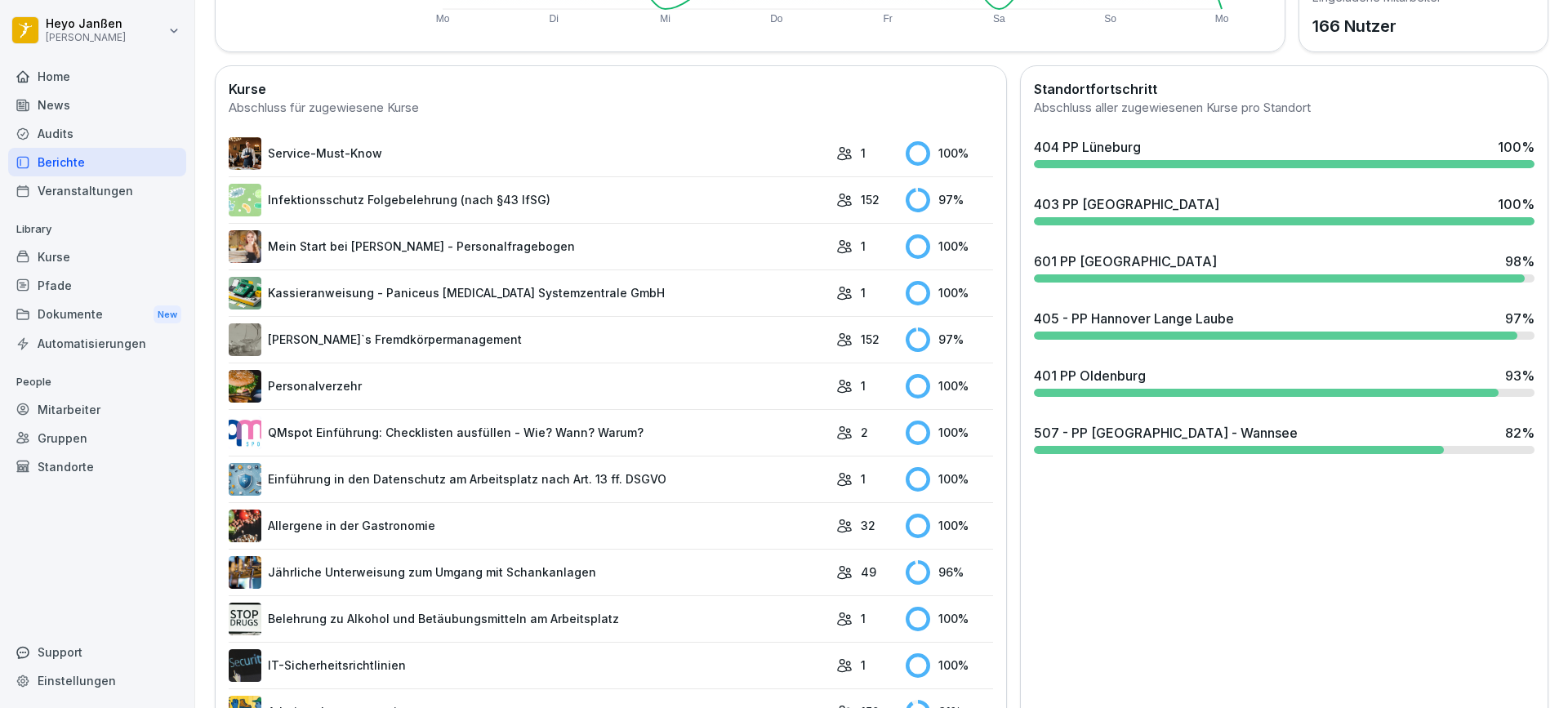
click at [1138, 386] on div "401 PP Oldenburg 93 %" at bounding box center [1284, 380] width 514 height 44
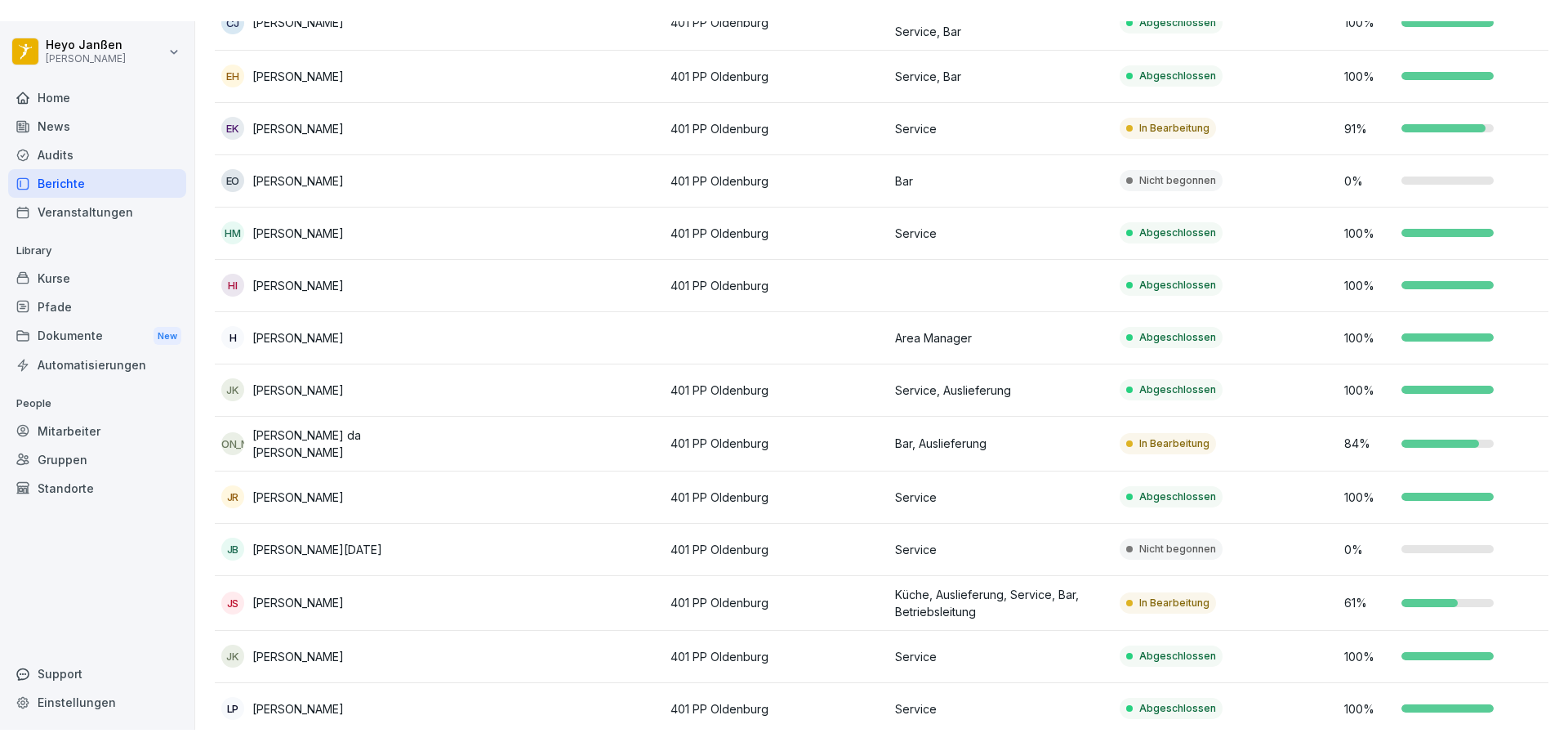
scroll to position [409, 0]
